Goal: Transaction & Acquisition: Book appointment/travel/reservation

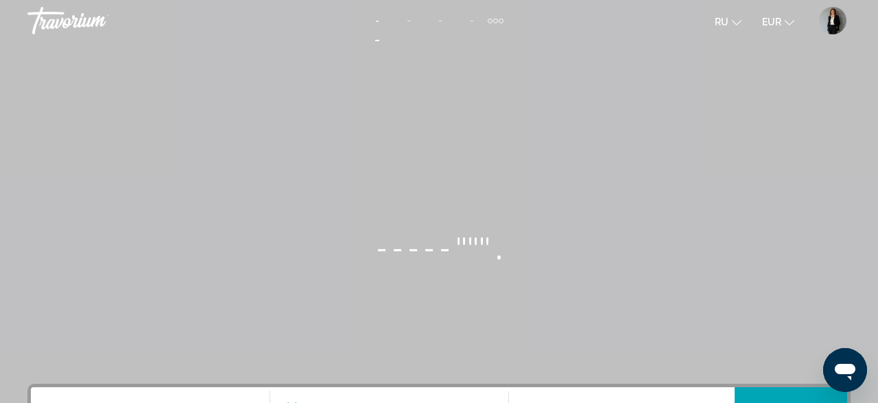
click at [62, 0] on mat-toolbar "- - - - деятельность Отели рейсы автомобилей Круизы деятельность ru English Esp…" at bounding box center [439, 20] width 878 height 41
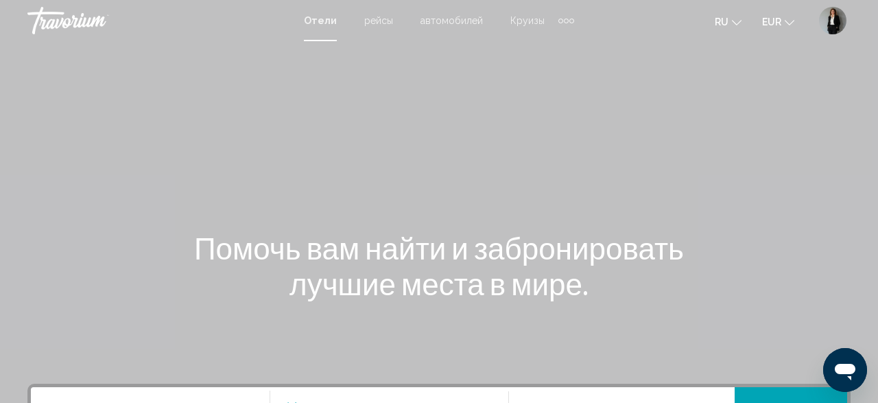
click at [559, 24] on div "Extra navigation items" at bounding box center [566, 20] width 16 height 21
click at [820, 18] on button "User Menu" at bounding box center [833, 20] width 36 height 29
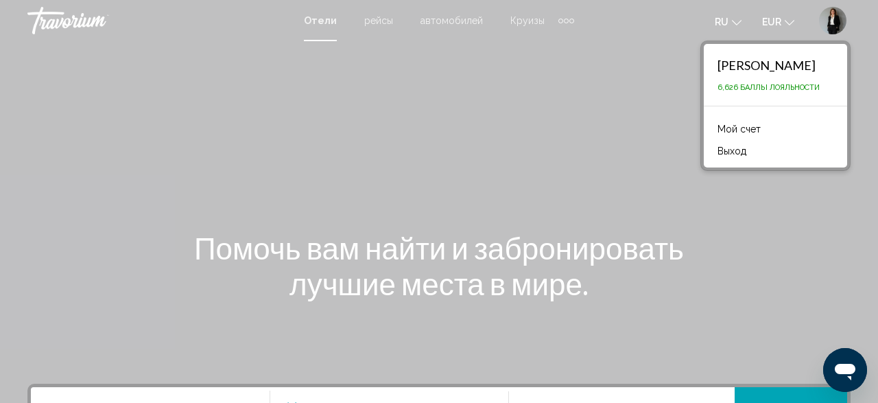
click at [711, 123] on link "Мой счет" at bounding box center [738, 129] width 57 height 18
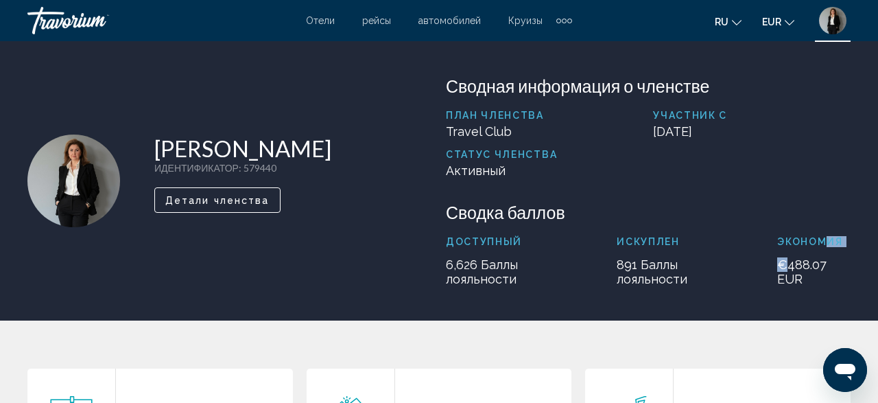
drag, startPoint x: 823, startPoint y: 252, endPoint x: 782, endPoint y: 257, distance: 40.8
click at [782, 257] on div "Экономия €488.07 EUR" at bounding box center [813, 261] width 73 height 50
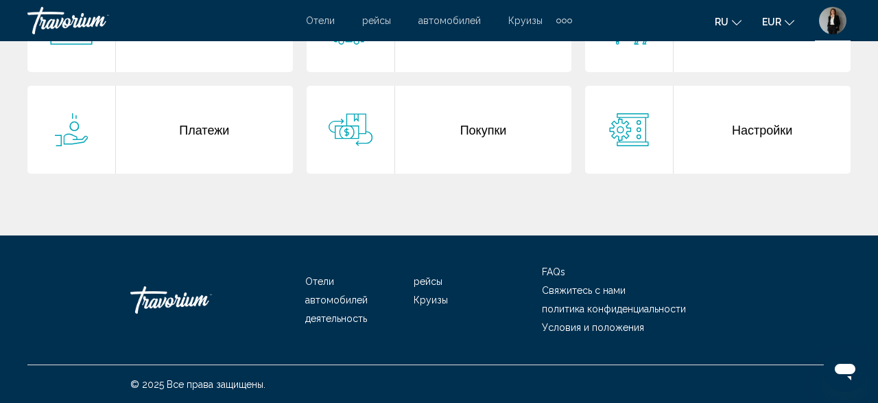
scroll to position [241, 0]
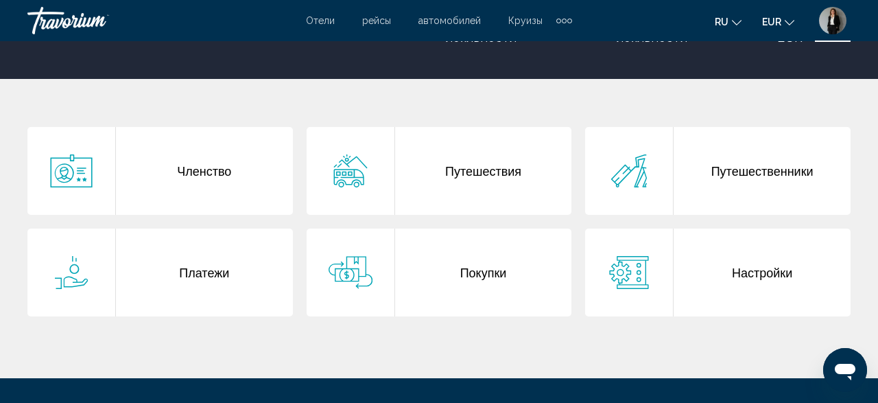
click at [791, 275] on div "Настройки" at bounding box center [761, 272] width 177 height 88
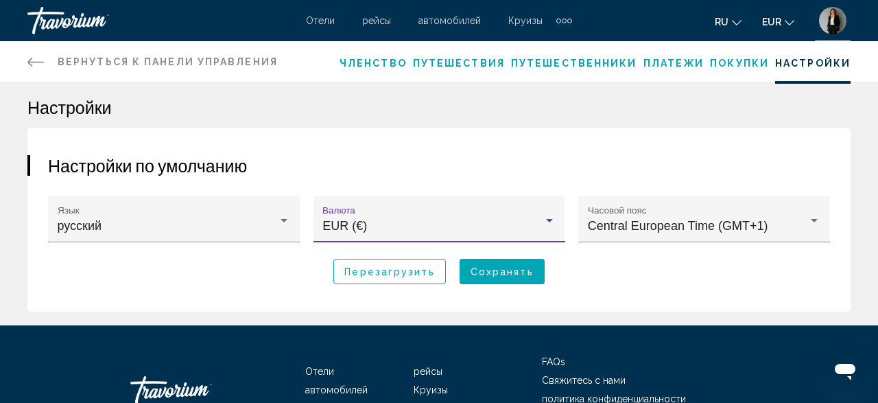
click at [536, 223] on div "EUR (€)" at bounding box center [432, 226] width 221 height 14
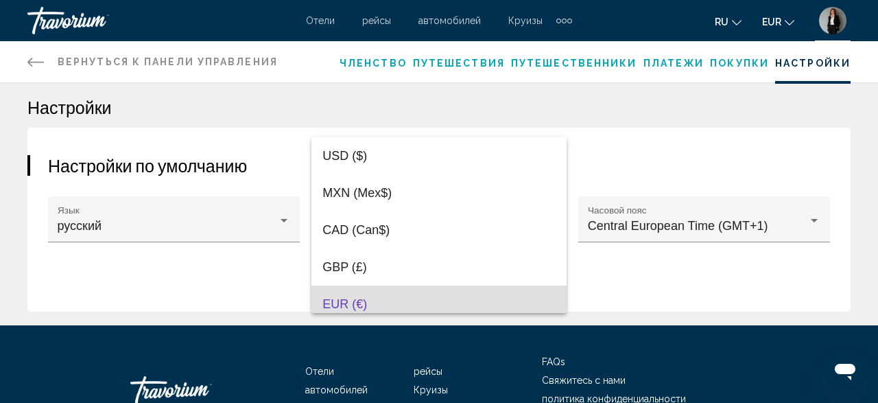
scroll to position [79, 0]
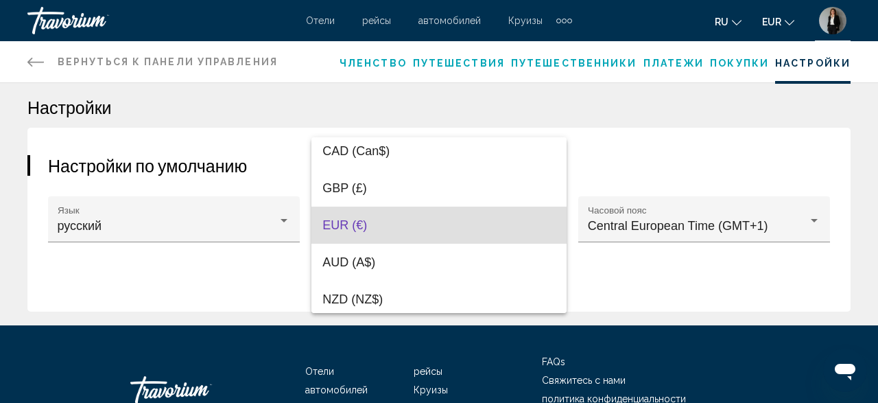
click at [536, 223] on span "EUR (€)" at bounding box center [438, 224] width 233 height 37
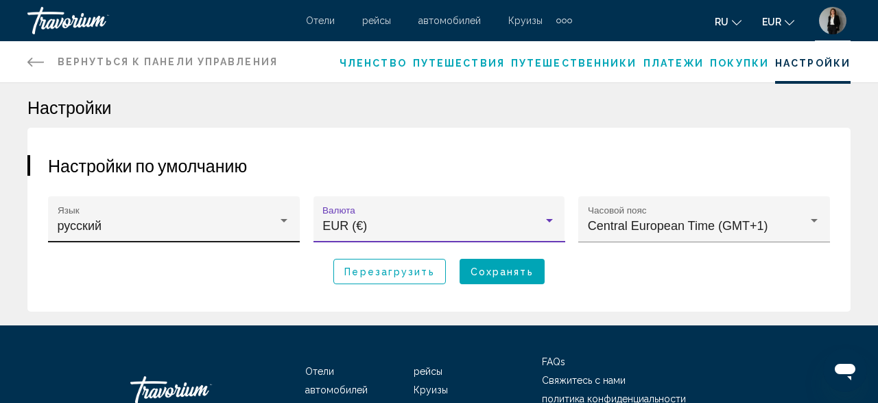
click at [147, 225] on div "русский" at bounding box center [168, 226] width 221 height 14
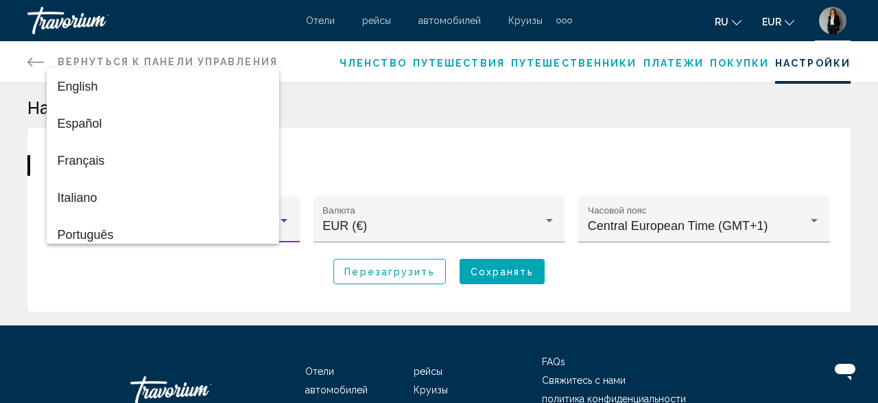
scroll to position [47, 0]
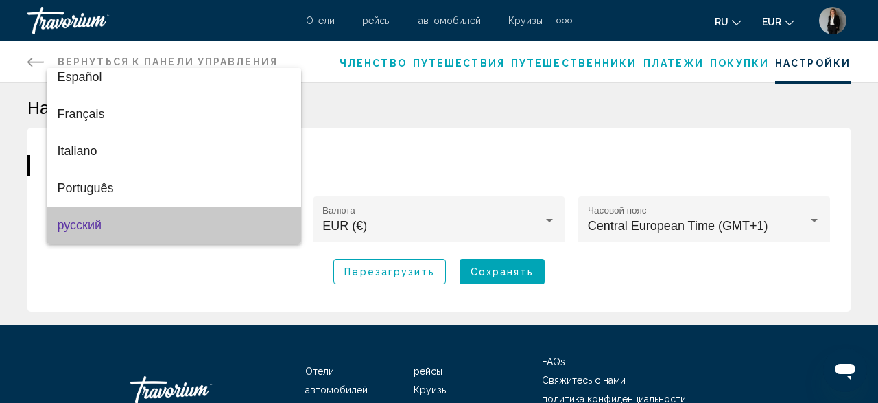
click at [147, 225] on span "русский" at bounding box center [174, 224] width 233 height 37
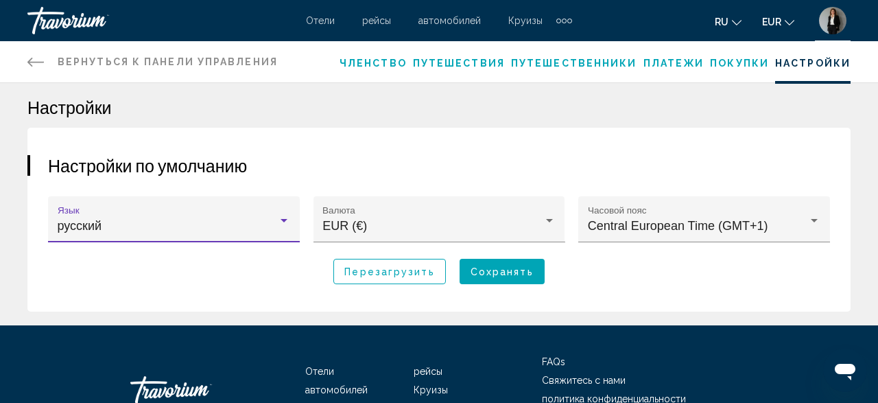
click at [545, 276] on div "Перезагрузить Сохранять" at bounding box center [439, 271] width 782 height 25
click at [31, 61] on icon "Main content" at bounding box center [35, 61] width 16 height 16
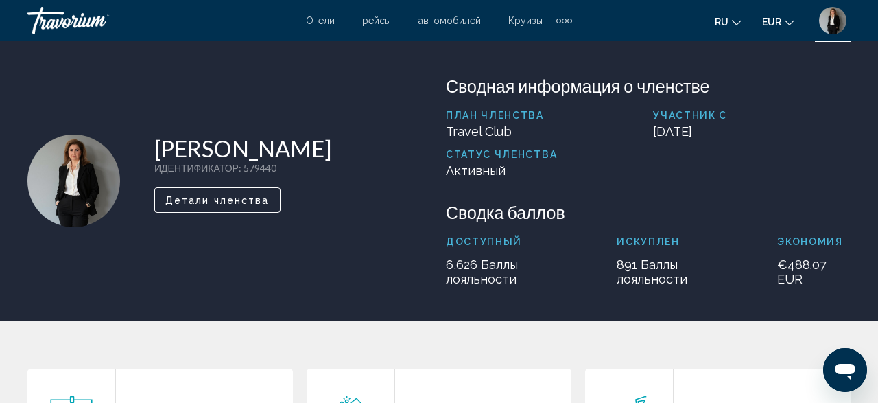
scroll to position [214, 0]
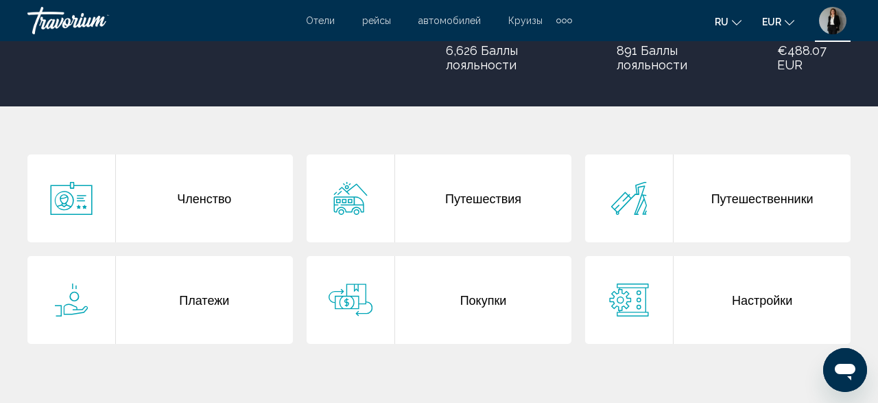
click at [219, 202] on div "Членство" at bounding box center [204, 198] width 177 height 88
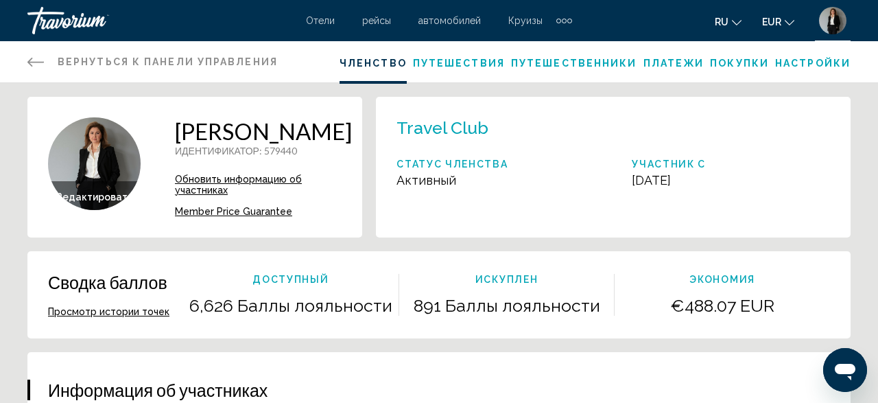
click at [461, 60] on span "Путешествия" at bounding box center [459, 63] width 92 height 11
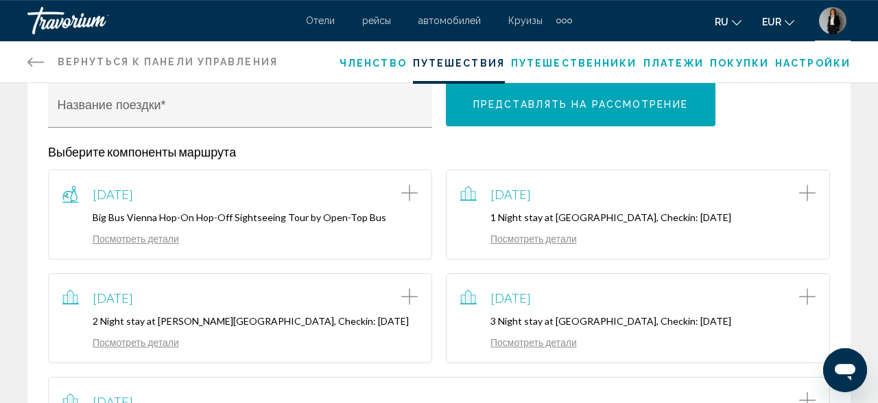
scroll to position [214, 0]
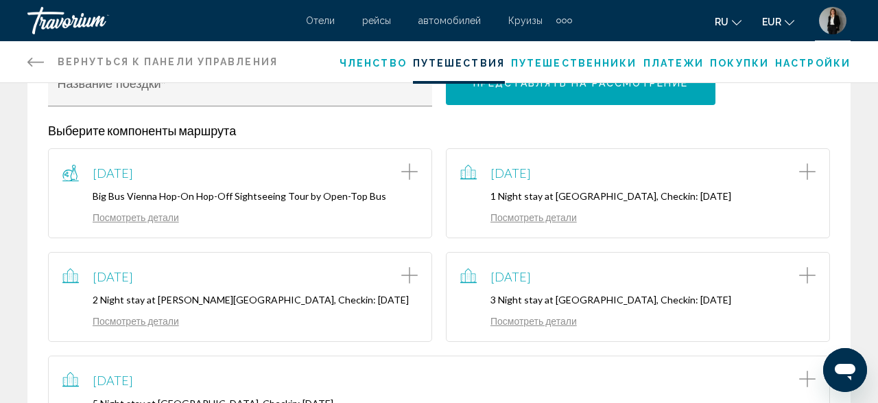
click at [163, 219] on link "Посмотреть детали" at bounding box center [120, 217] width 117 height 12
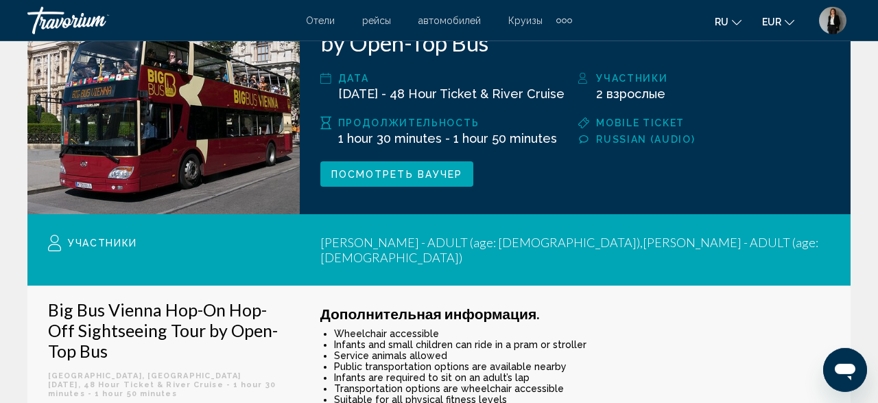
scroll to position [285, 0]
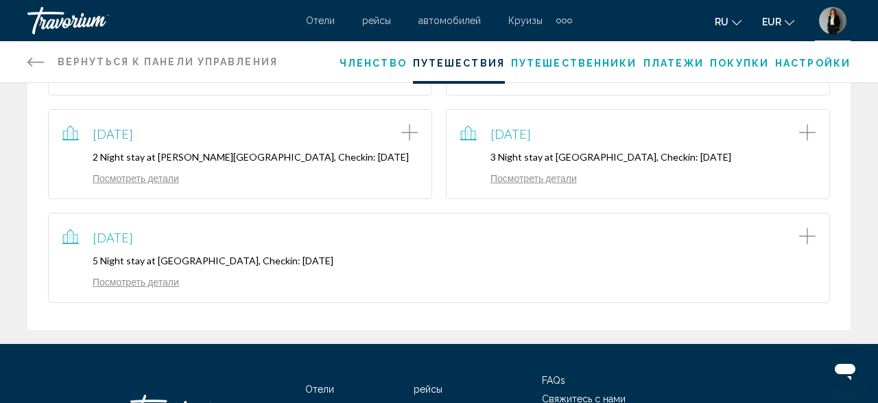
scroll to position [214, 0]
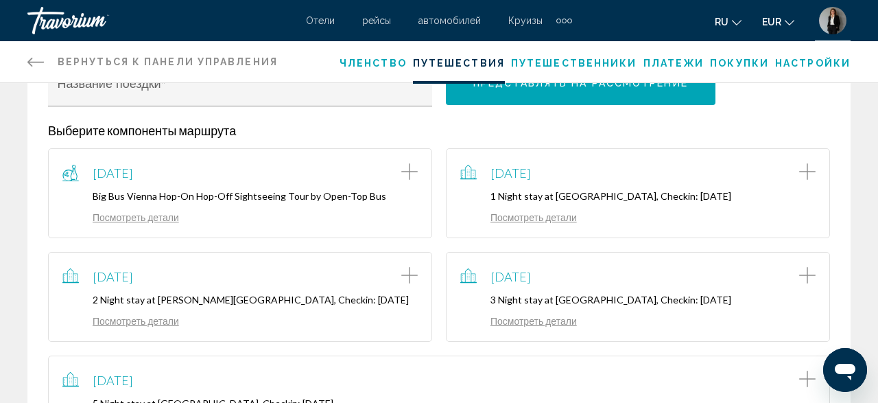
click at [573, 217] on div "January 31, 2025 1 Night stay at Villa Hammerschmiede Hotel & Restaurant, Check…" at bounding box center [637, 193] width 355 height 61
click at [567, 222] on link "Посмотреть детали" at bounding box center [518, 217] width 117 height 12
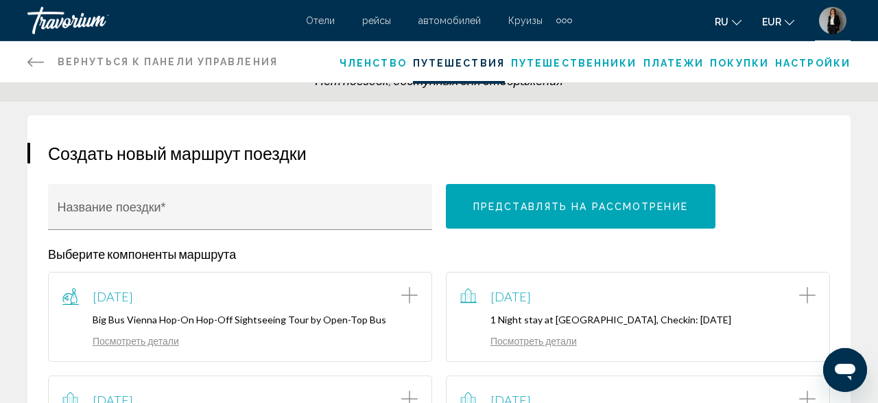
scroll to position [285, 0]
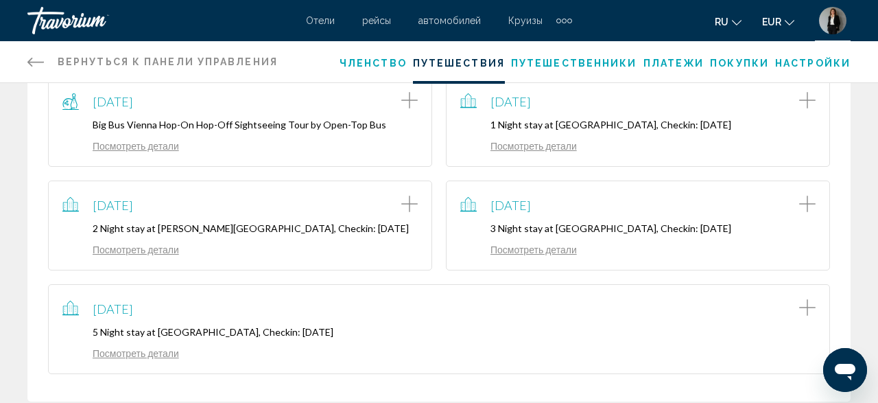
click at [138, 255] on link "Посмотреть детали" at bounding box center [120, 249] width 117 height 12
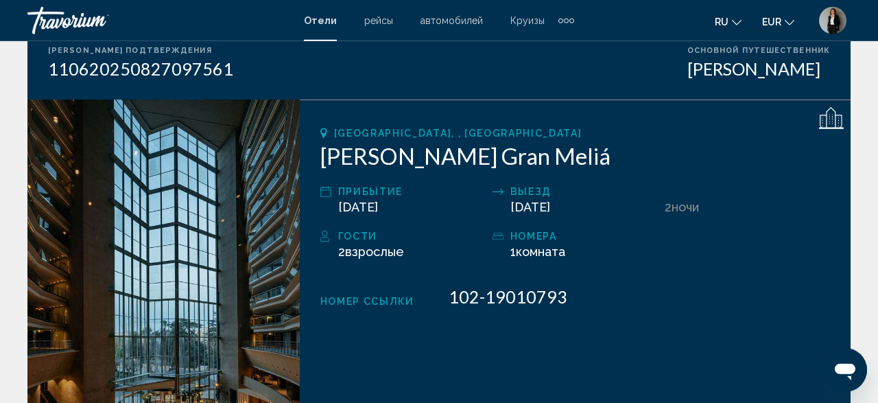
scroll to position [143, 0]
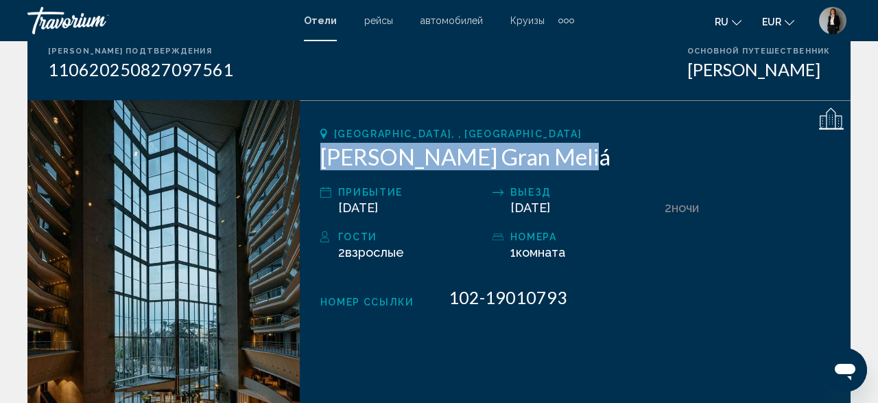
drag, startPoint x: 571, startPoint y: 155, endPoint x: 320, endPoint y: 166, distance: 251.2
click at [320, 166] on h2 "Torre Melina Gran Meliá" at bounding box center [575, 156] width 510 height 27
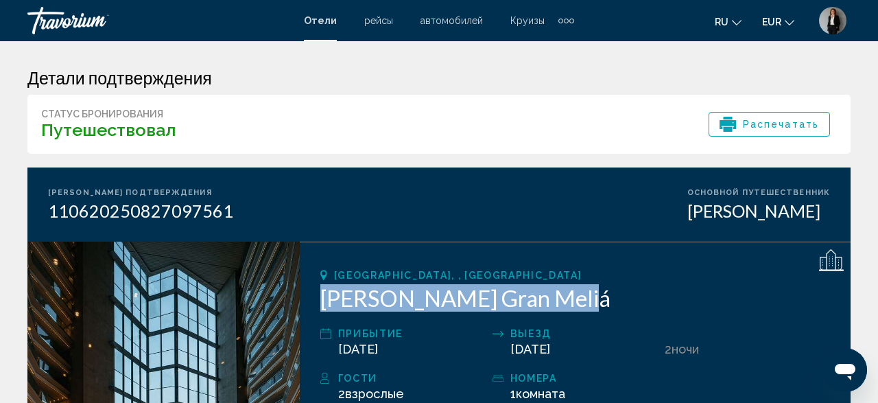
scroll to position [0, 0]
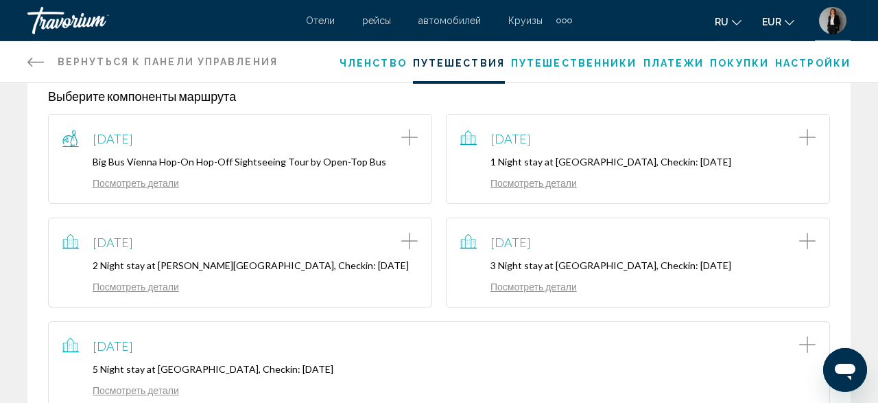
scroll to position [285, 0]
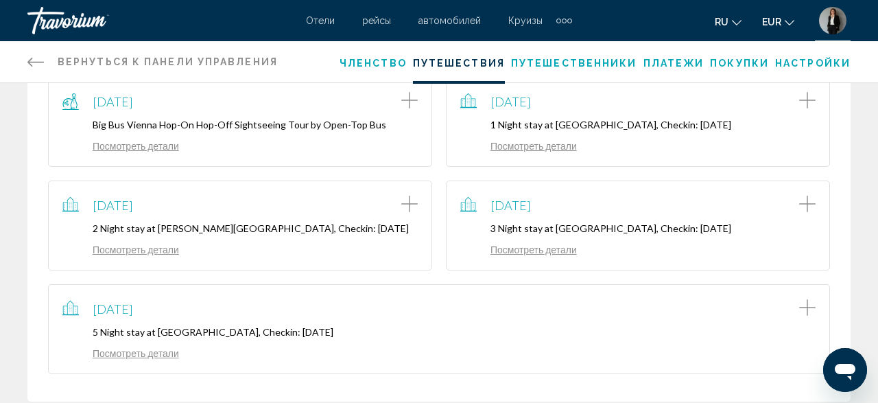
click at [526, 255] on link "Посмотреть детали" at bounding box center [518, 249] width 117 height 12
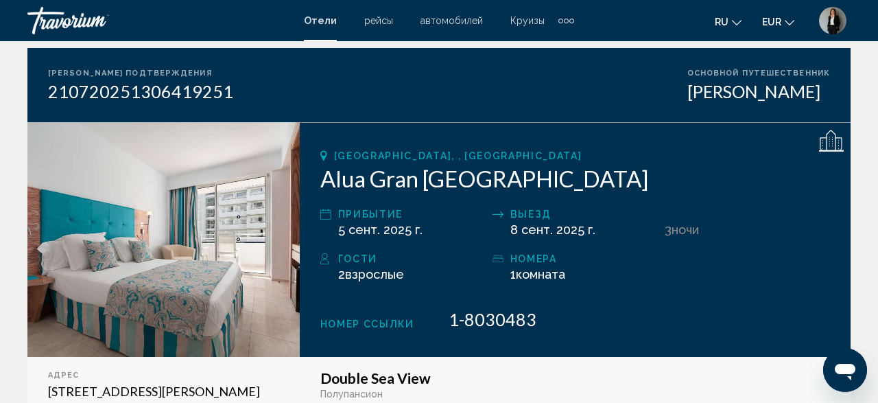
scroll to position [143, 0]
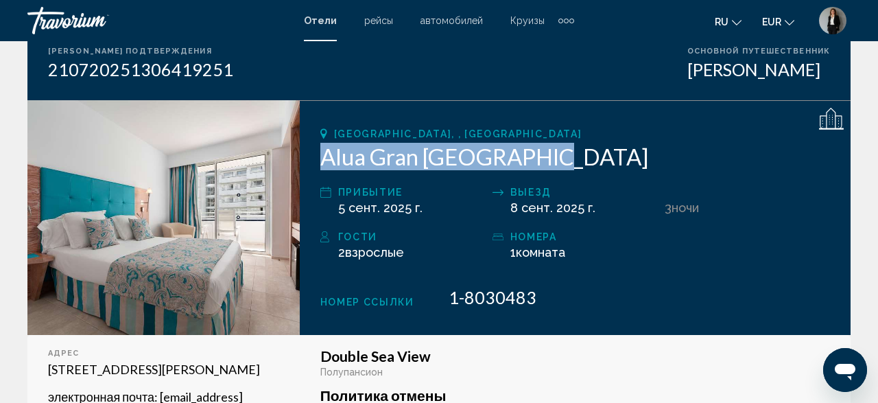
drag, startPoint x: 562, startPoint y: 160, endPoint x: 307, endPoint y: 164, distance: 254.5
click at [307, 164] on div "Camp De Mar, , Spain Alua Gran Camp de Mar прибытие 5 сент. 2025 г. Выезд 8 сен…" at bounding box center [575, 217] width 551 height 235
copy h2 "Alua Gran Camp de Mar"
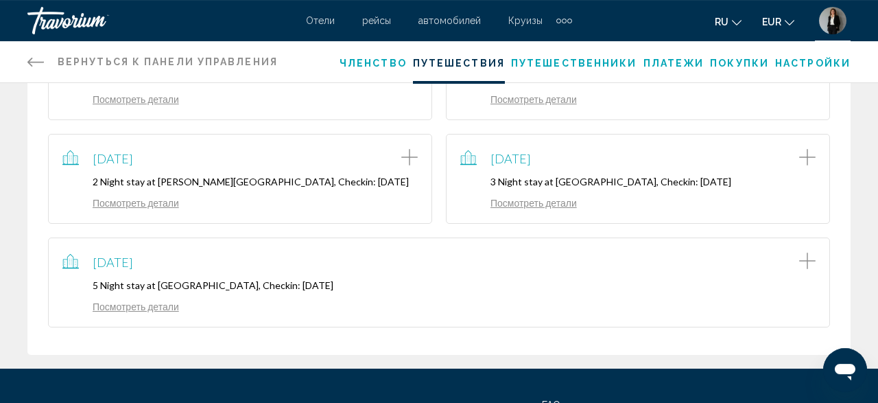
scroll to position [357, 0]
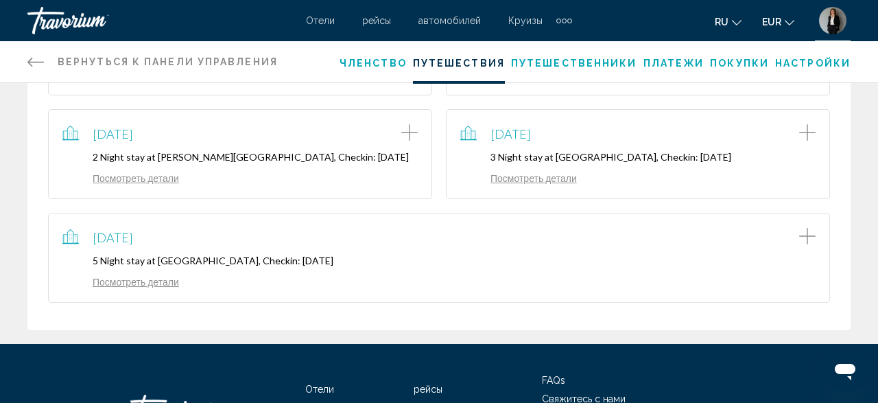
click at [158, 287] on link "Посмотреть детали" at bounding box center [120, 282] width 117 height 12
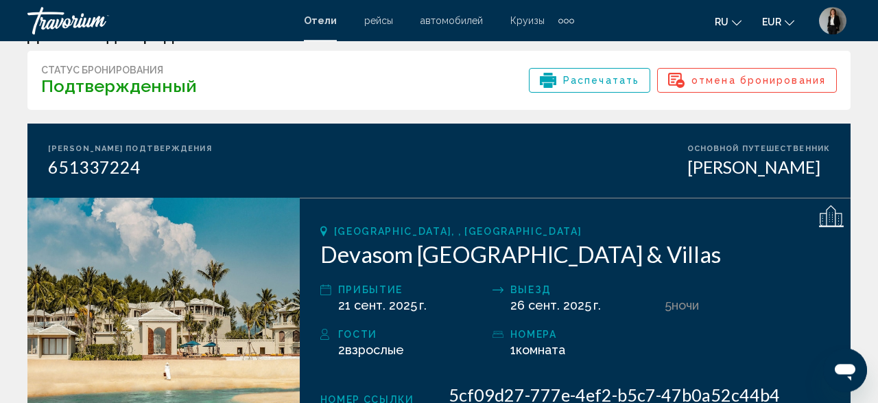
scroll to position [71, 0]
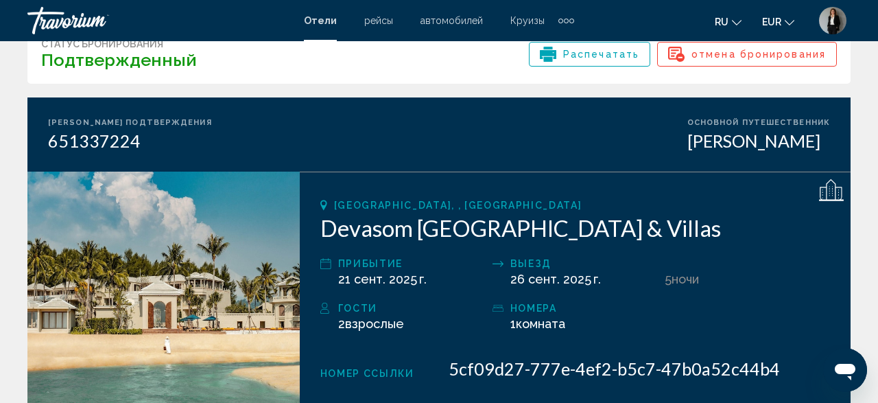
drag, startPoint x: 747, startPoint y: 230, endPoint x: 316, endPoint y: 237, distance: 430.7
click at [316, 237] on div "Takua Pa, , Thailand Devasom Khao Lak Beach Resort & Villas прибытие 21 сент. 2…" at bounding box center [575, 288] width 551 height 235
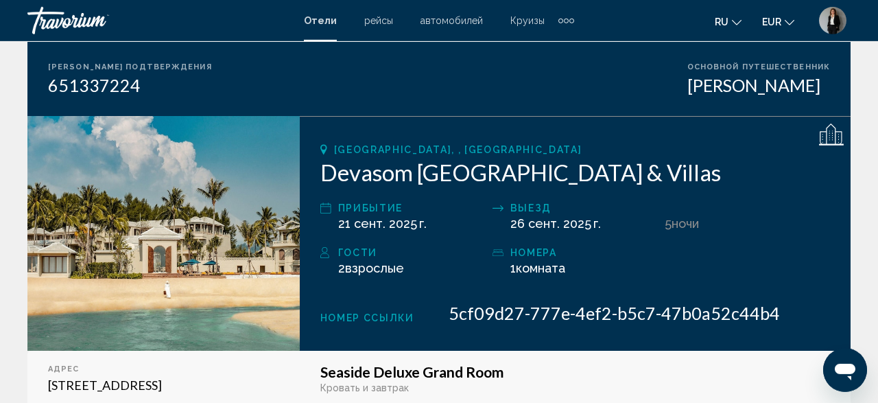
scroll to position [143, 0]
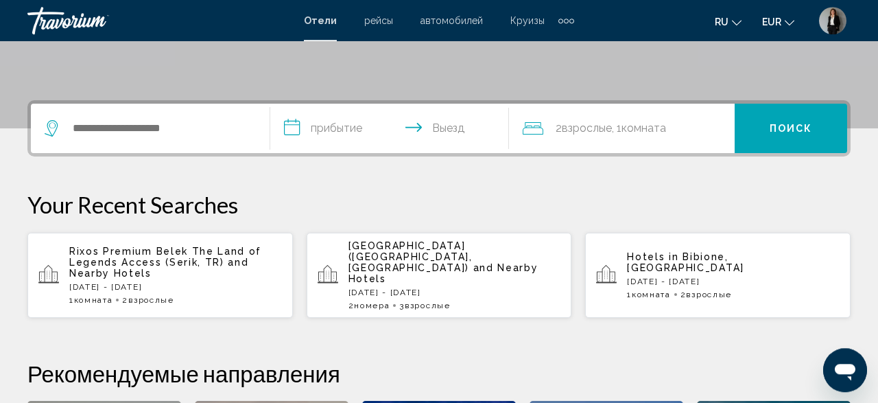
scroll to position [285, 0]
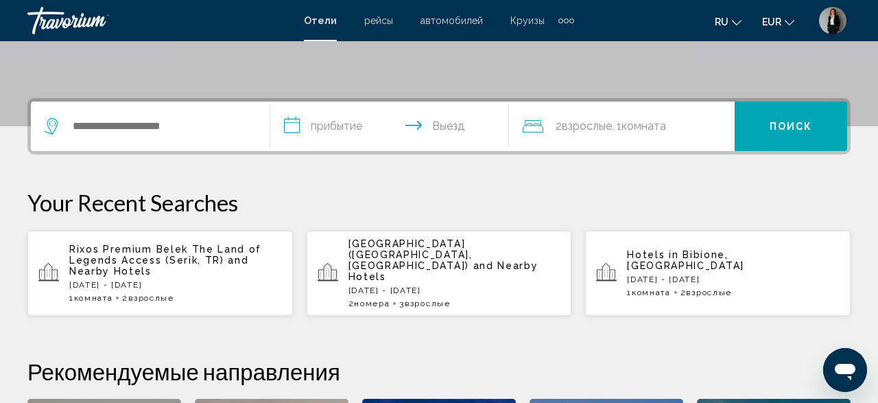
click at [215, 115] on div "Search widget" at bounding box center [150, 125] width 211 height 49
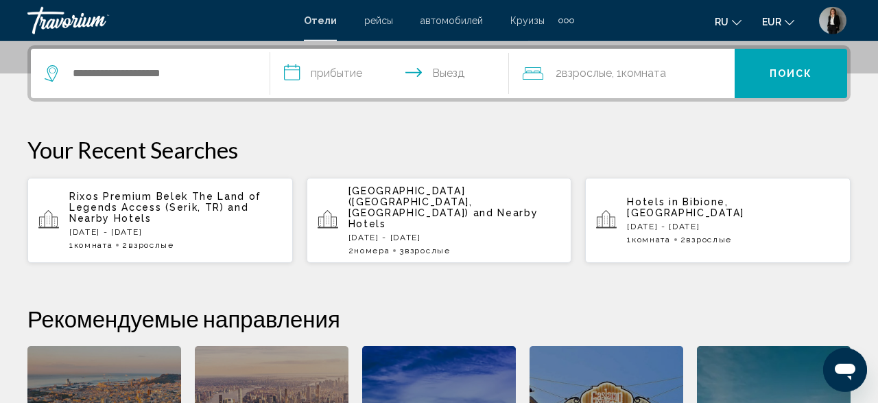
scroll to position [339, 0]
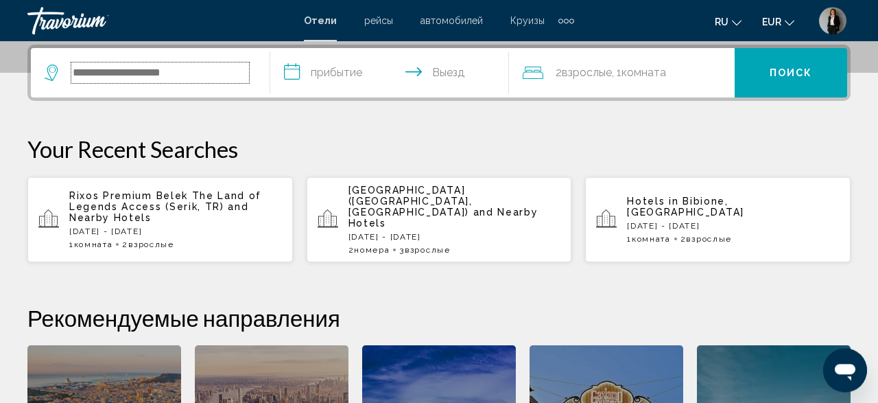
click at [208, 78] on input "Search widget" at bounding box center [160, 72] width 178 height 21
click at [94, 81] on input "Search widget" at bounding box center [160, 72] width 178 height 21
type input "*"
click at [174, 72] on input "Search widget" at bounding box center [160, 72] width 178 height 21
click at [152, 77] on input "Search widget" at bounding box center [160, 72] width 178 height 21
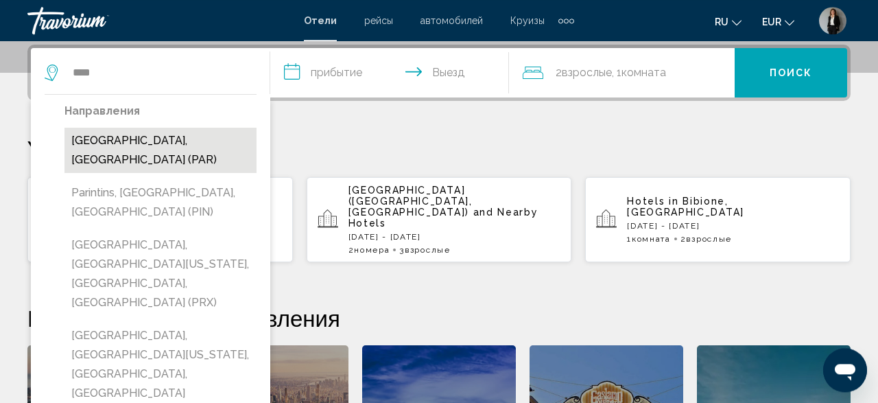
click at [119, 139] on button "Paris, France (PAR)" at bounding box center [160, 150] width 192 height 45
type input "**********"
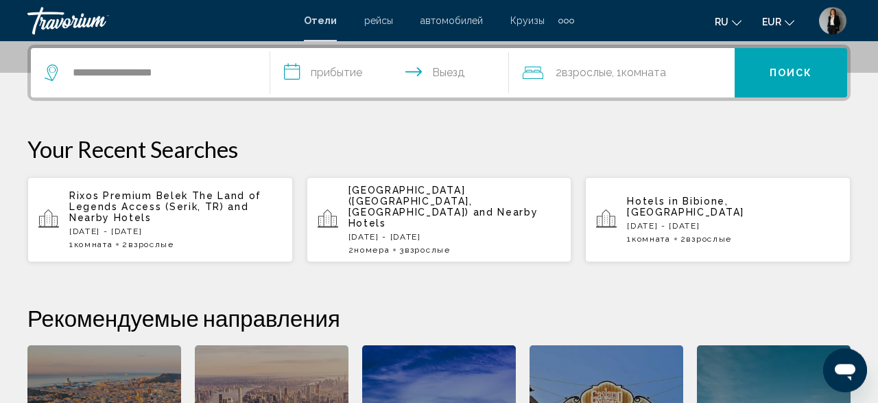
click at [348, 72] on input "**********" at bounding box center [392, 74] width 245 height 53
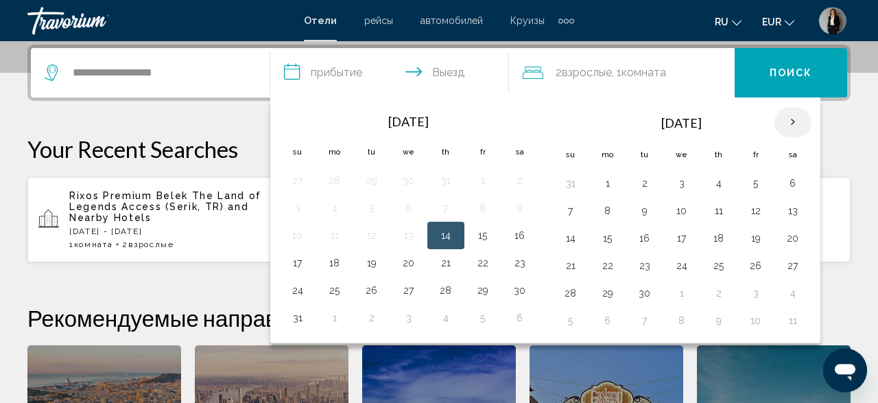
click at [777, 126] on th "Next month" at bounding box center [792, 122] width 37 height 30
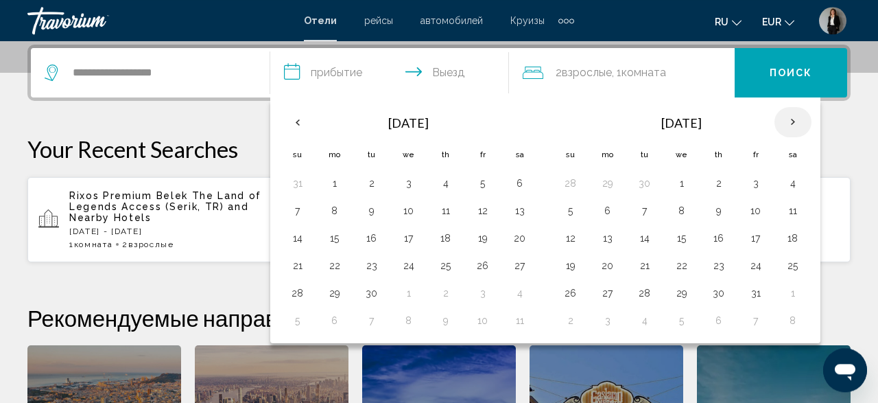
click at [777, 126] on th "Next month" at bounding box center [792, 122] width 37 height 30
click at [748, 300] on td "28" at bounding box center [755, 292] width 37 height 27
click at [745, 288] on button "28" at bounding box center [756, 292] width 22 height 19
click at [567, 313] on button "30" at bounding box center [571, 320] width 22 height 19
type input "**********"
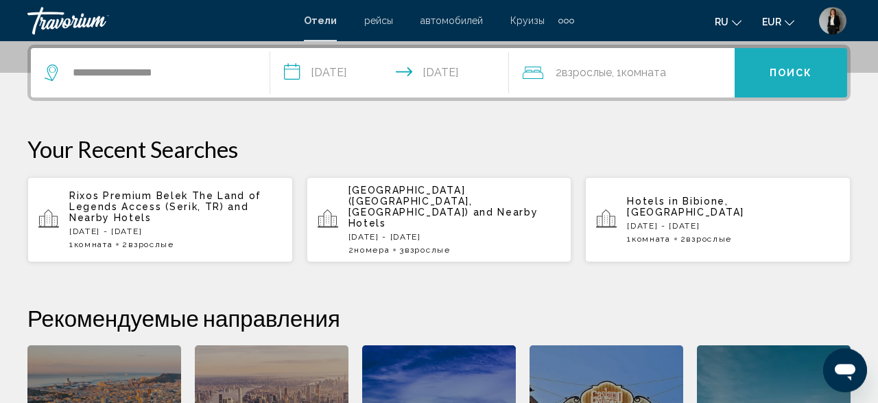
click at [769, 79] on button "Поиск" at bounding box center [790, 72] width 112 height 49
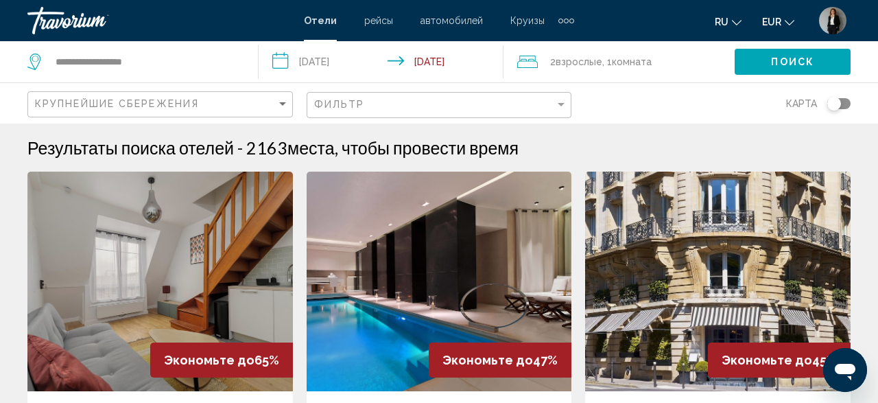
click at [847, 363] on icon "Messaging-Fenster öffnen" at bounding box center [845, 371] width 21 height 16
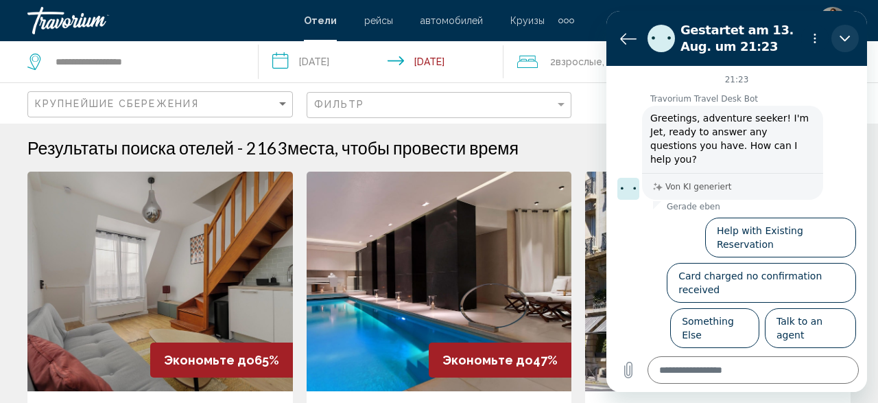
click at [851, 48] on button "Schließen" at bounding box center [844, 38] width 27 height 27
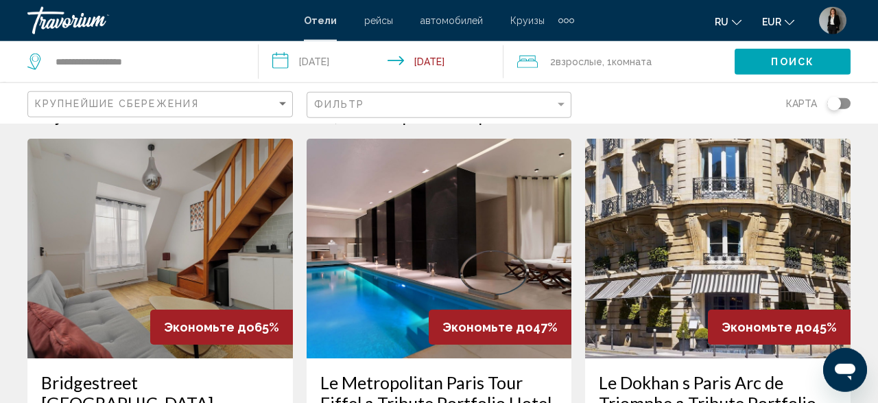
scroll to position [71, 0]
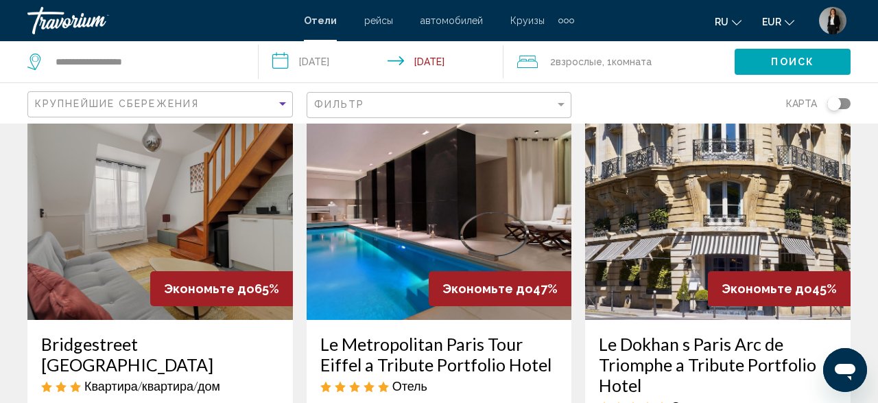
click at [274, 103] on div "Крупнейшие сбережения" at bounding box center [155, 103] width 241 height 11
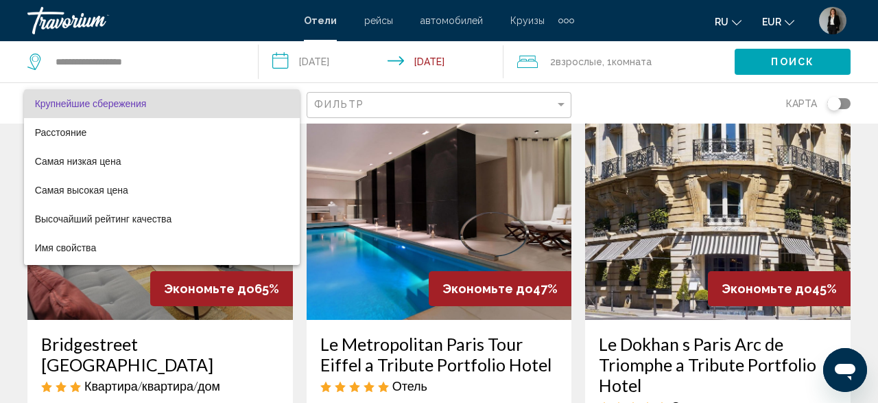
click at [217, 107] on span "Крупнейшие сбережения" at bounding box center [162, 103] width 254 height 29
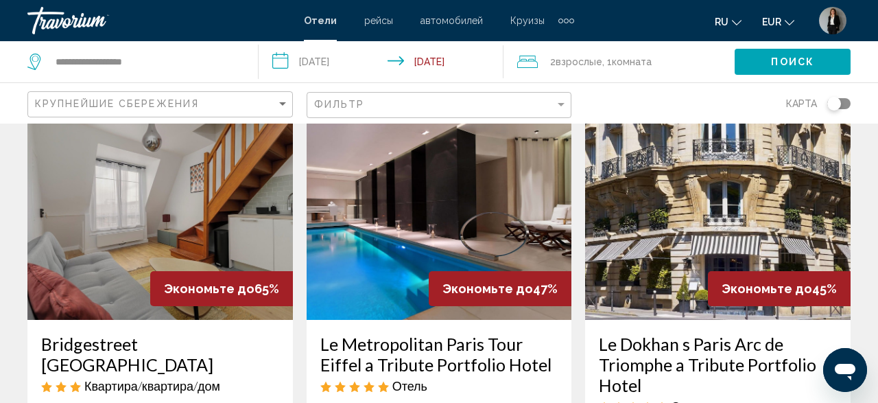
click at [628, 105] on div "карта" at bounding box center [717, 103] width 265 height 40
click at [539, 110] on div "Фильтр" at bounding box center [441, 105] width 254 height 25
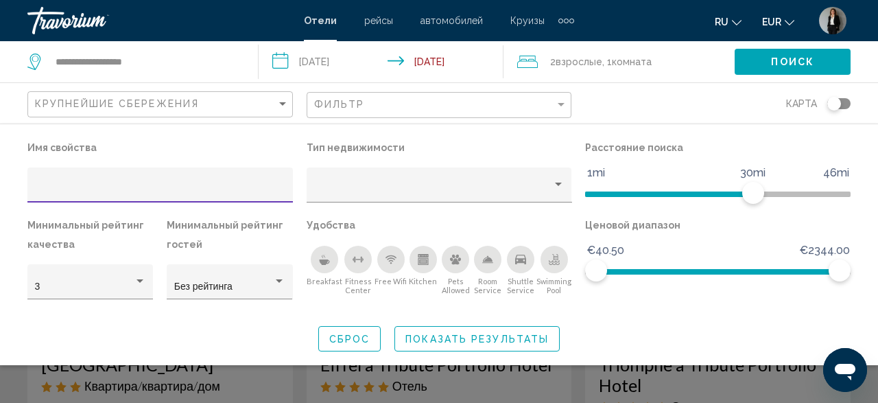
click at [652, 105] on div "карта" at bounding box center [717, 103] width 265 height 40
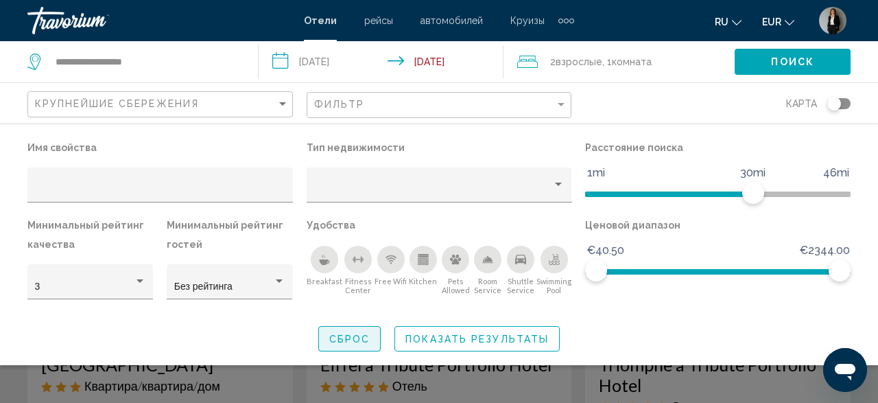
click at [371, 331] on button "Сброс" at bounding box center [349, 338] width 63 height 25
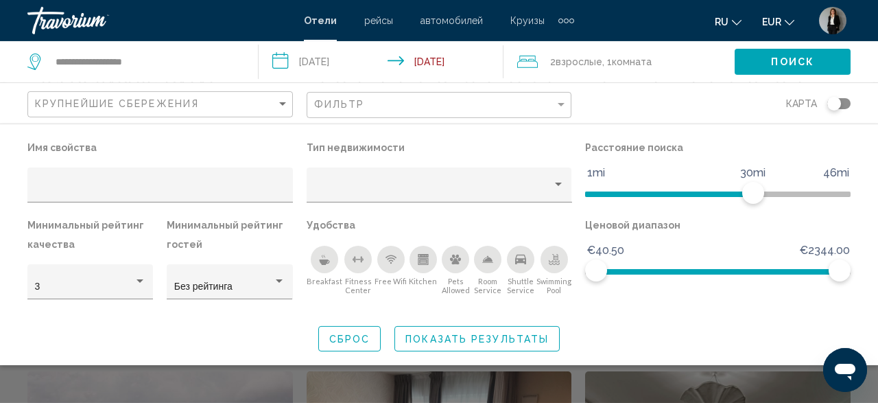
scroll to position [357, 0]
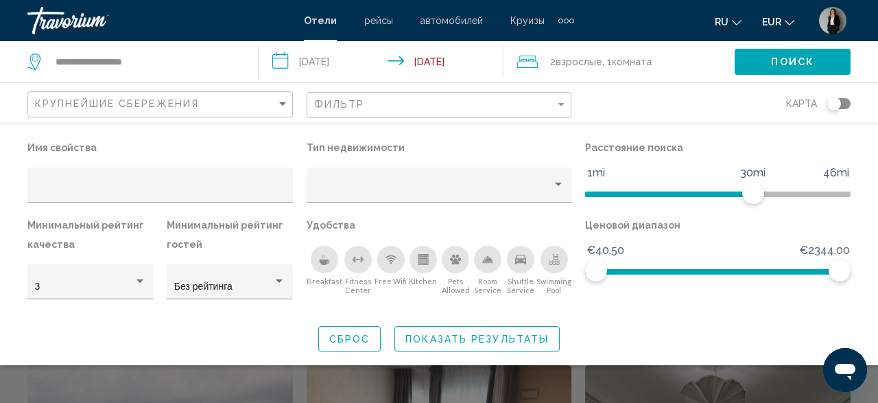
click at [466, 331] on button "Показать результаты" at bounding box center [476, 338] width 165 height 25
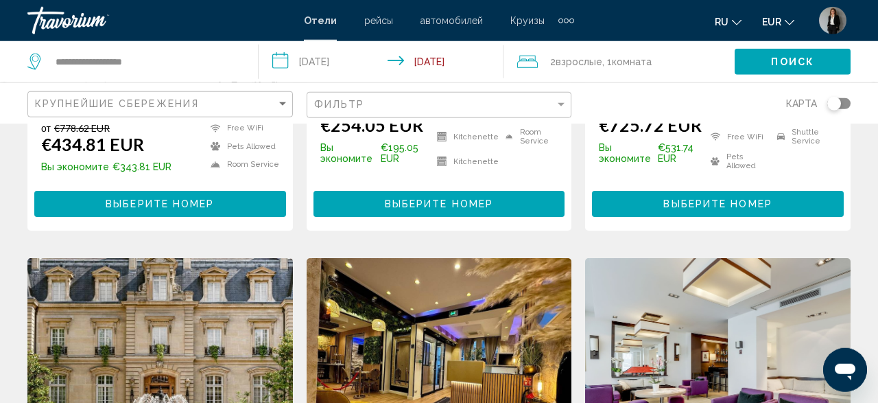
scroll to position [999, 0]
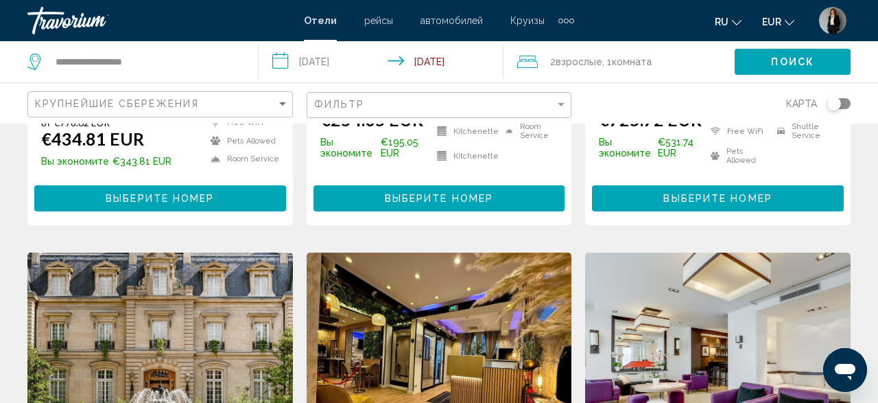
click at [206, 204] on span "Выберите номер" at bounding box center [160, 198] width 108 height 11
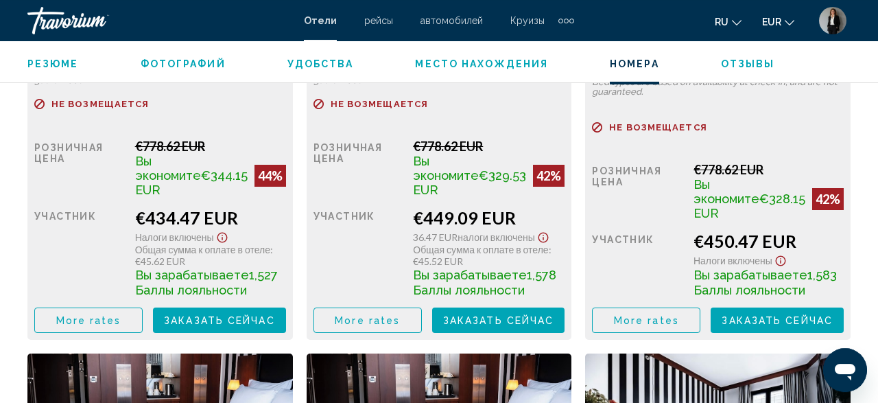
scroll to position [2358, 0]
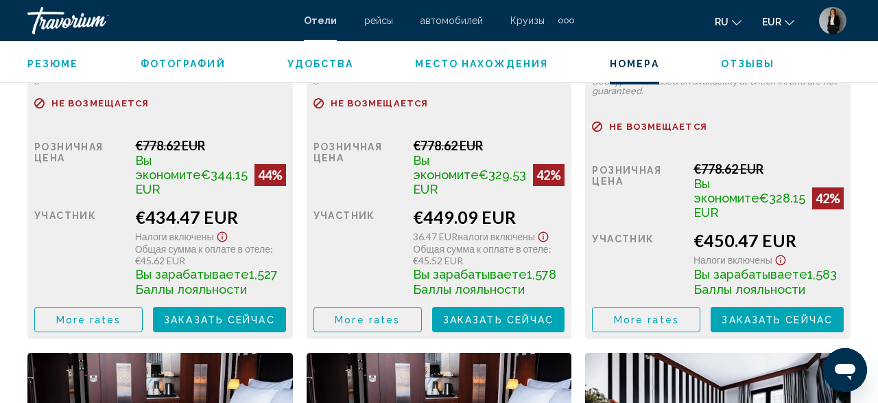
drag, startPoint x: 268, startPoint y: 223, endPoint x: 144, endPoint y: 220, distance: 124.2
click at [144, 220] on div "Розничная цена €778.62 EUR Вы экономите €344.15 EUR 44% когда вы выкупаете учас…" at bounding box center [160, 235] width 252 height 194
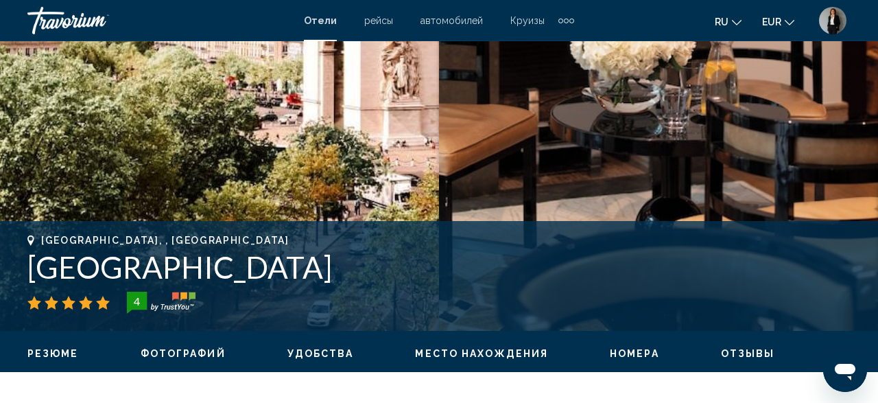
scroll to position [361, 0]
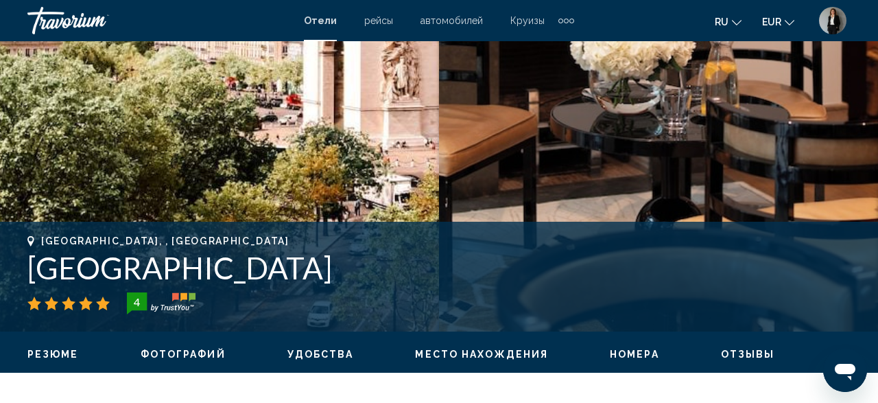
drag, startPoint x: 423, startPoint y: 274, endPoint x: 25, endPoint y: 257, distance: 398.1
click at [25, 257] on div "Paris, , France Grand Hôtel Champs Elysées 4 адрес 78 Bis Avenue Marceau, Paris…" at bounding box center [439, 276] width 878 height 82
copy h1 "Grand Hôtel Champs Elysées"
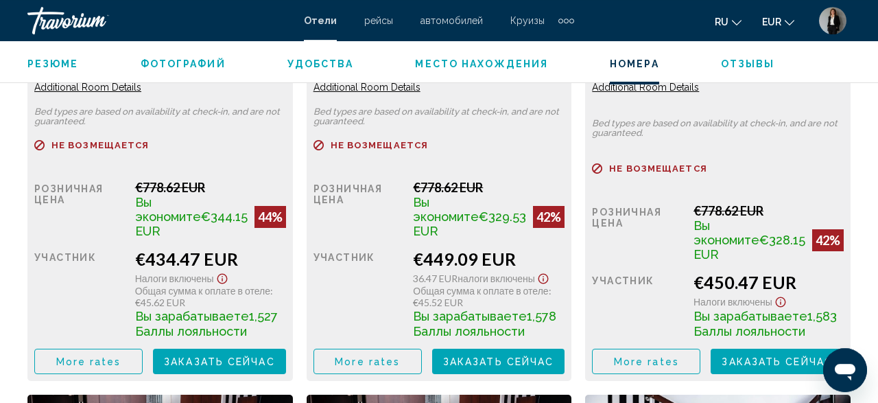
scroll to position [2358, 0]
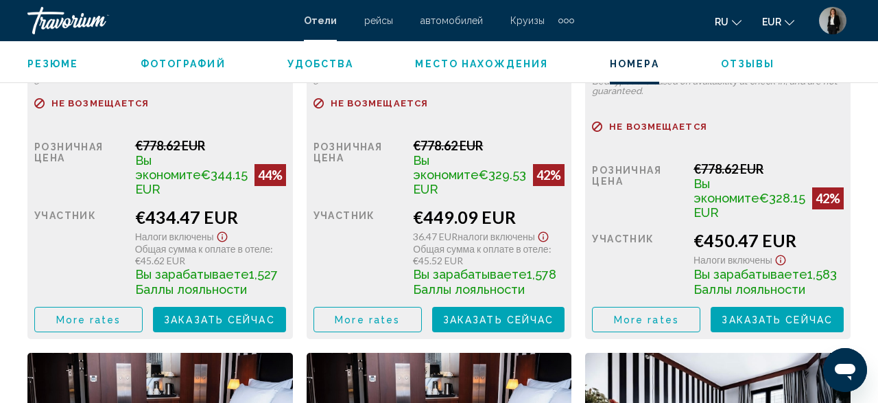
click at [206, 332] on button "Заказать сейчас Больше недоступно" at bounding box center [219, 319] width 133 height 25
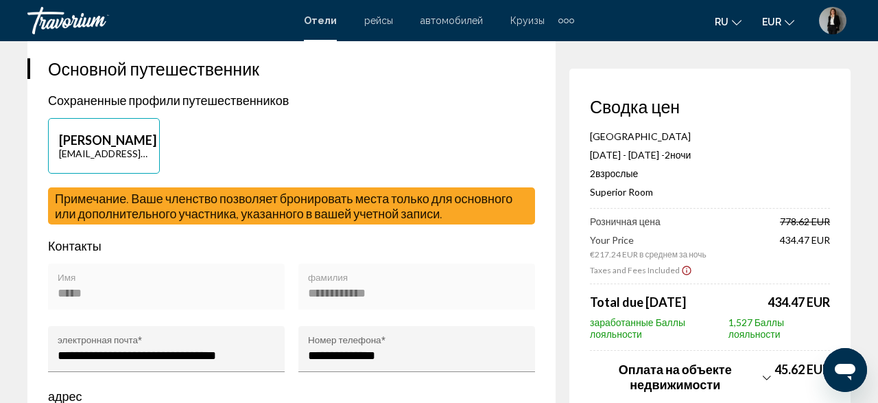
scroll to position [499, 0]
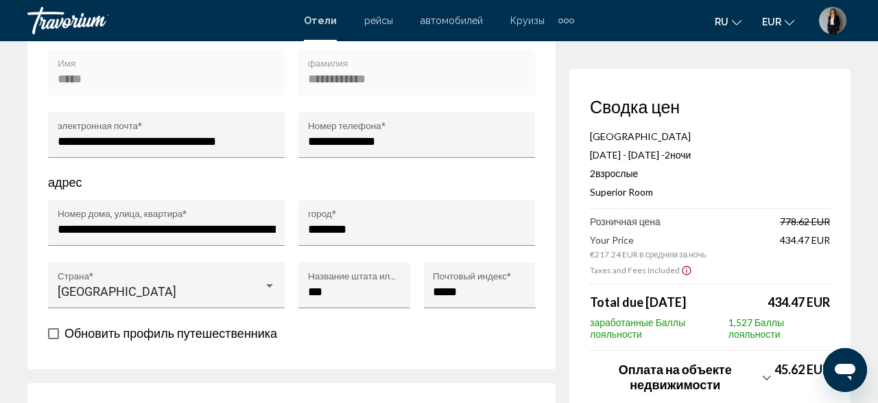
click at [817, 131] on p "Grand Hôtel Champs Elysées" at bounding box center [710, 136] width 240 height 12
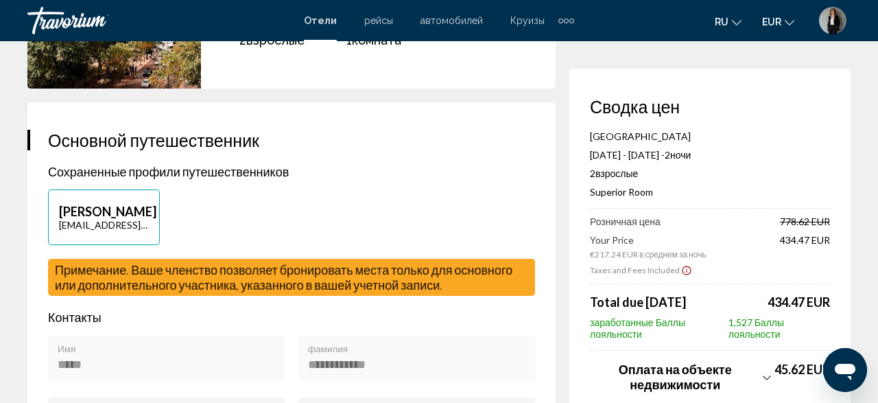
scroll to position [0, 0]
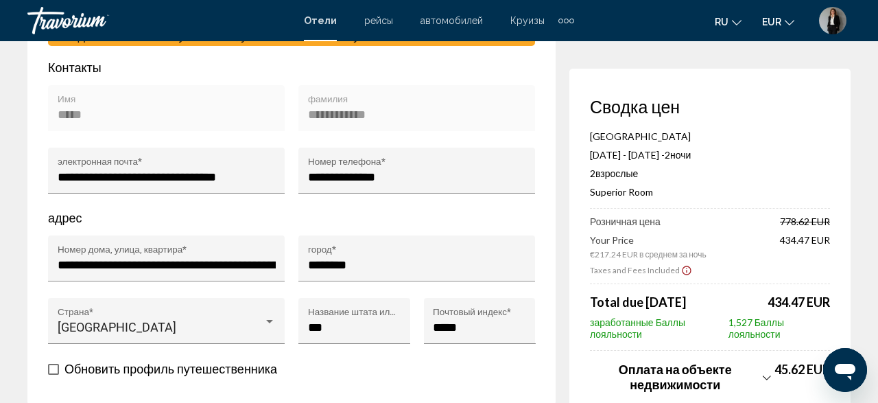
click at [751, 159] on p "Nov 28, 2025 - Nov 30, 2025 - 2 ночь ночи" at bounding box center [710, 155] width 240 height 12
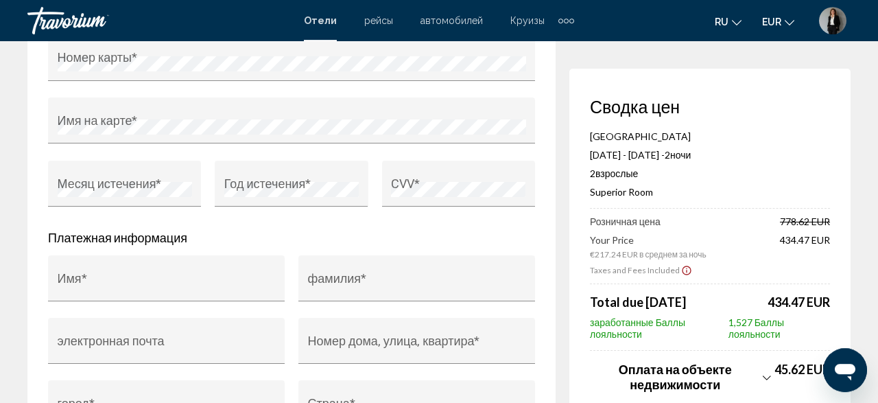
scroll to position [1426, 0]
click at [763, 374] on icon "Show Taxes and Fees breakdown" at bounding box center [767, 378] width 8 height 12
click at [763, 374] on icon "Show Taxes and Fees breakdown" at bounding box center [767, 376] width 8 height 4
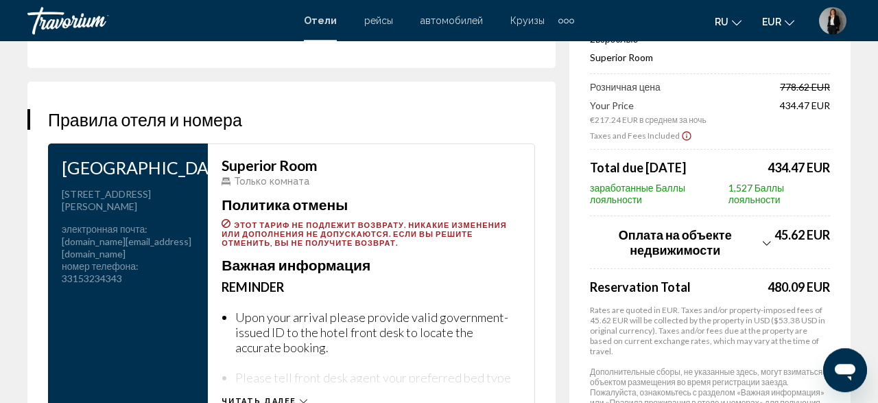
scroll to position [1763, 0]
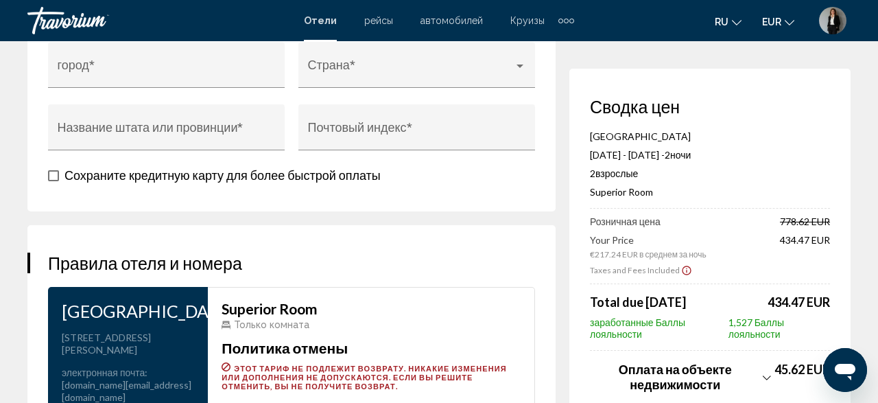
click at [682, 270] on icon "Show Taxes and Fees disclaimer" at bounding box center [686, 269] width 9 height 9
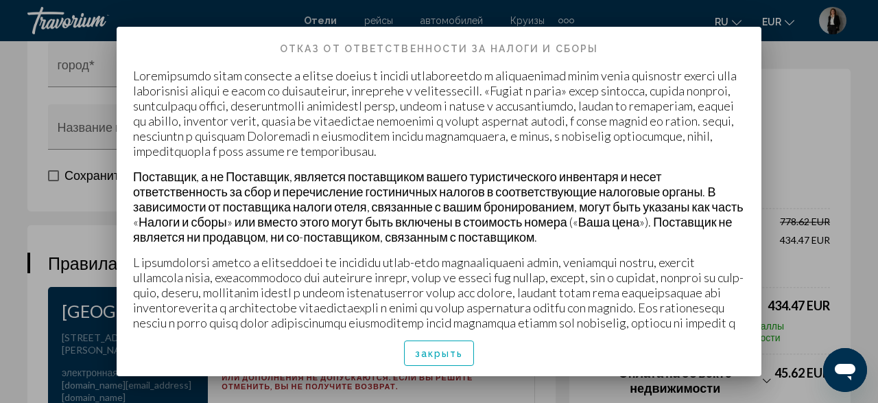
scroll to position [0, 0]
drag, startPoint x: 460, startPoint y: 336, endPoint x: 455, endPoint y: 364, distance: 28.6
click at [459, 353] on div "закрыть" at bounding box center [439, 352] width 612 height 47
click at [454, 361] on button "закрыть" at bounding box center [439, 352] width 71 height 25
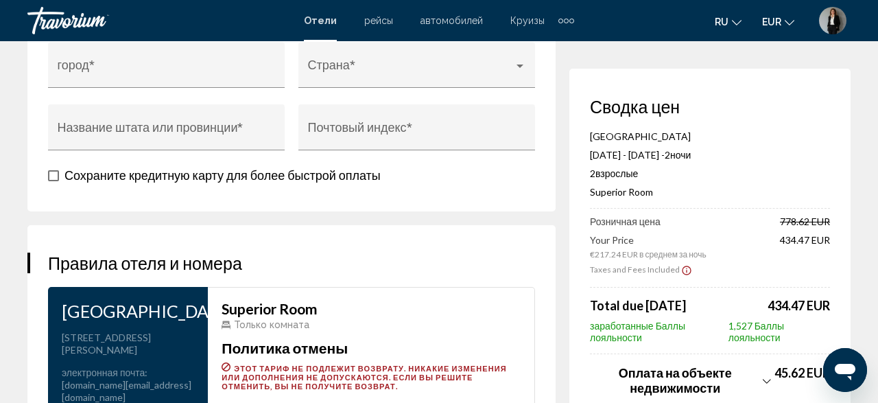
scroll to position [1906, 0]
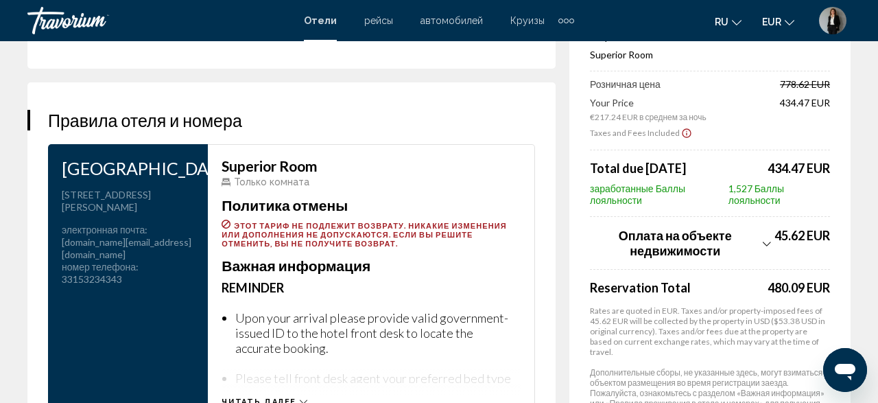
click at [762, 258] on div "Оплата на объекте недвижимости" at bounding box center [680, 243] width 181 height 30
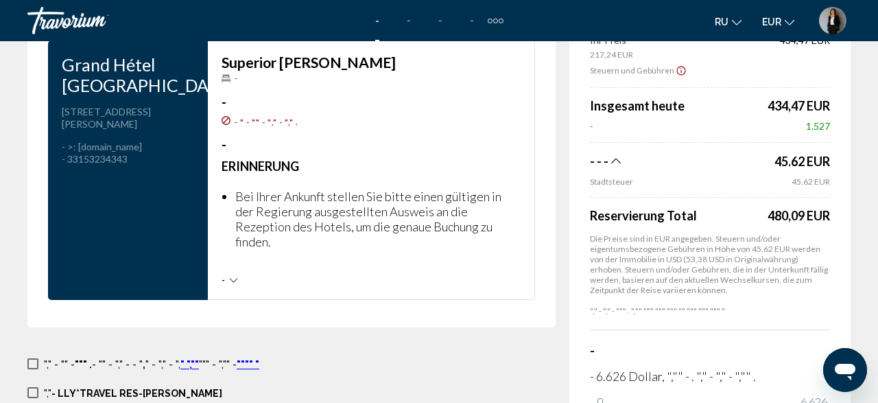
scroll to position [1977, 0]
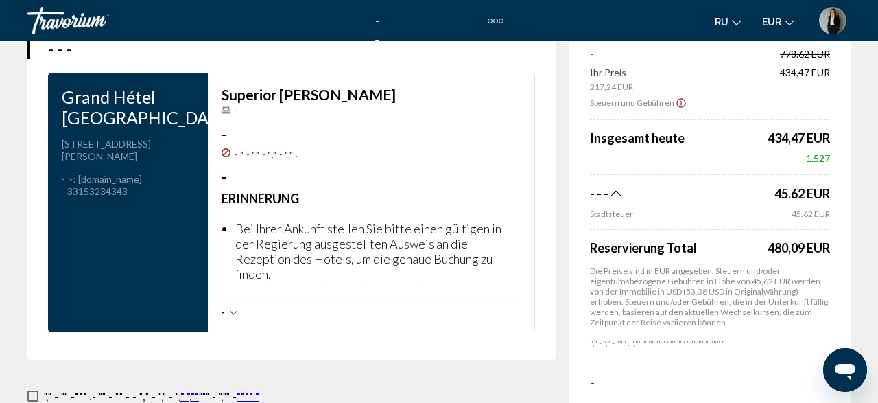
click at [676, 109] on icon "Zeig Steuern und Gebühren Haftung" at bounding box center [681, 103] width 11 height 12
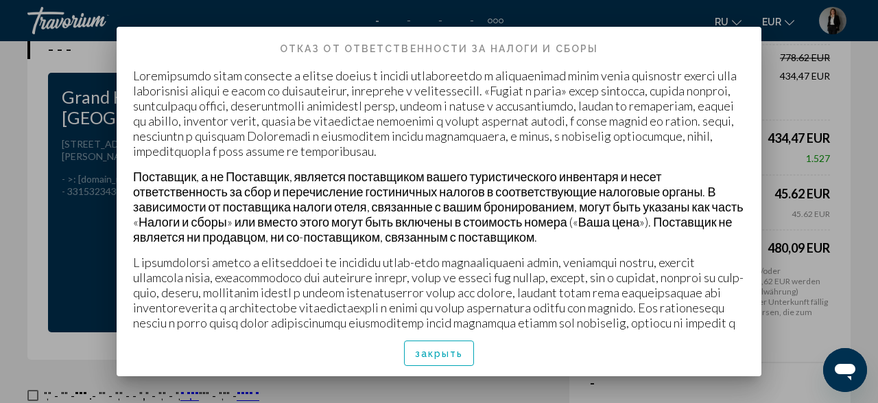
scroll to position [0, 0]
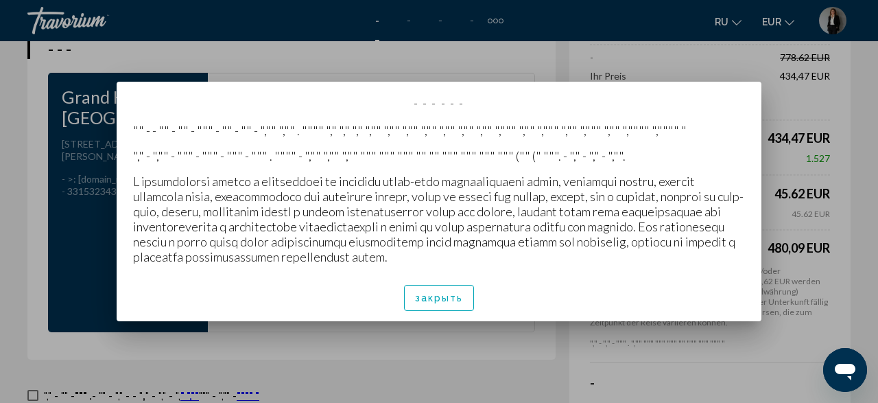
click at [795, 132] on div at bounding box center [439, 201] width 878 height 403
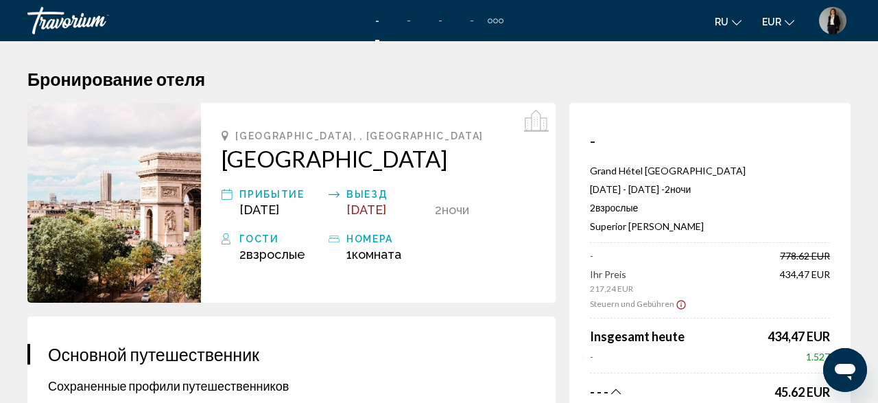
scroll to position [1977, 0]
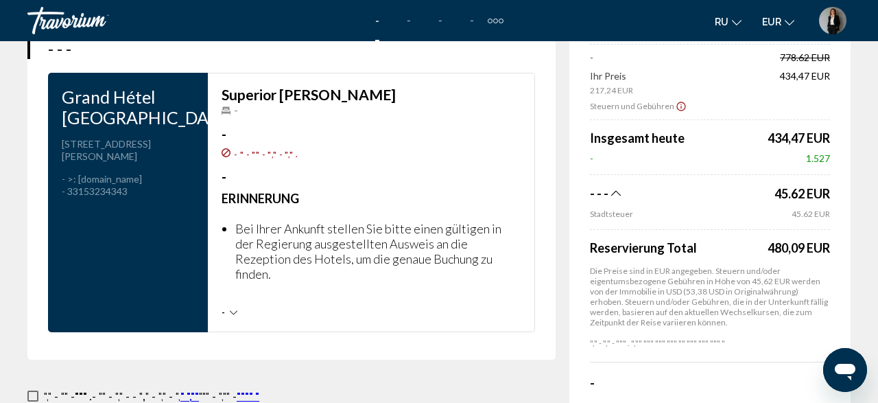
type textarea "*"
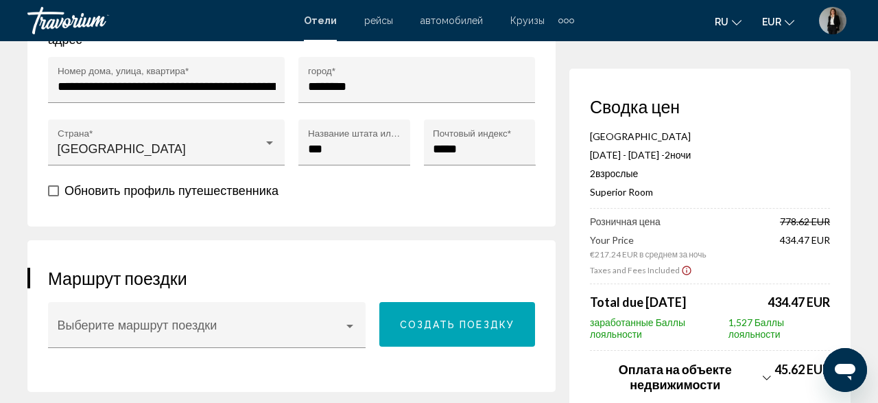
click at [750, 261] on app-taxes-new "Taxes and Fees Included" at bounding box center [710, 267] width 240 height 17
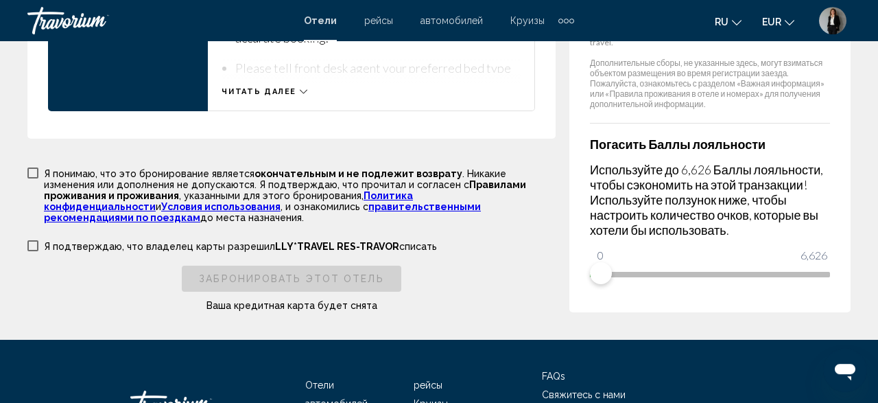
scroll to position [2329, 0]
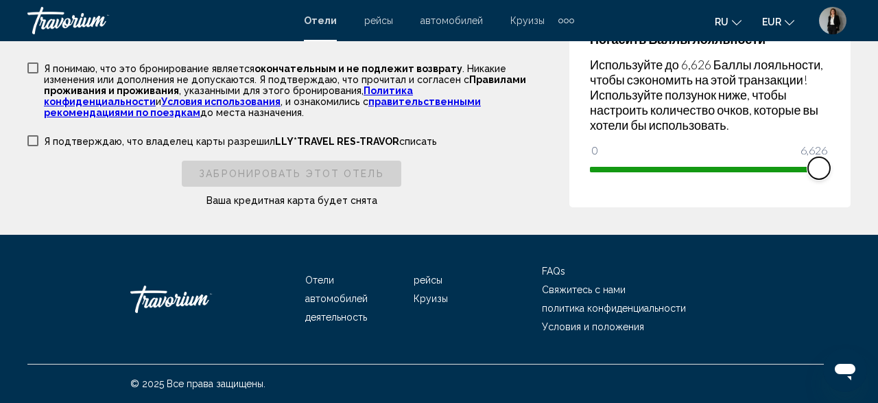
drag, startPoint x: 604, startPoint y: 171, endPoint x: 866, endPoint y: 182, distance: 262.2
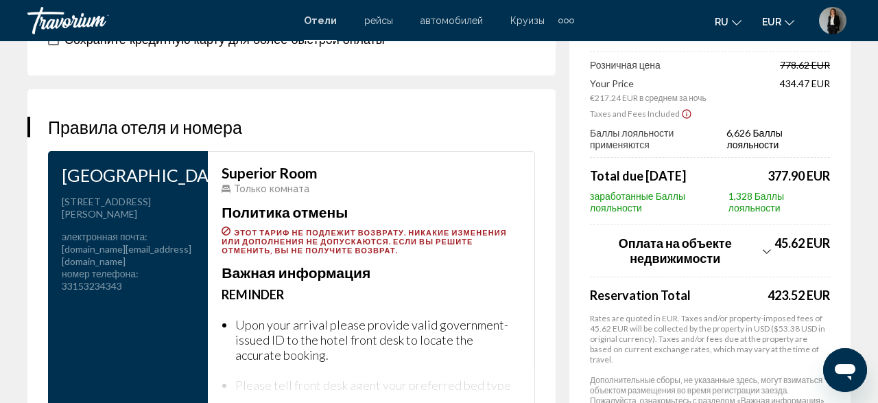
scroll to position [1920, 0]
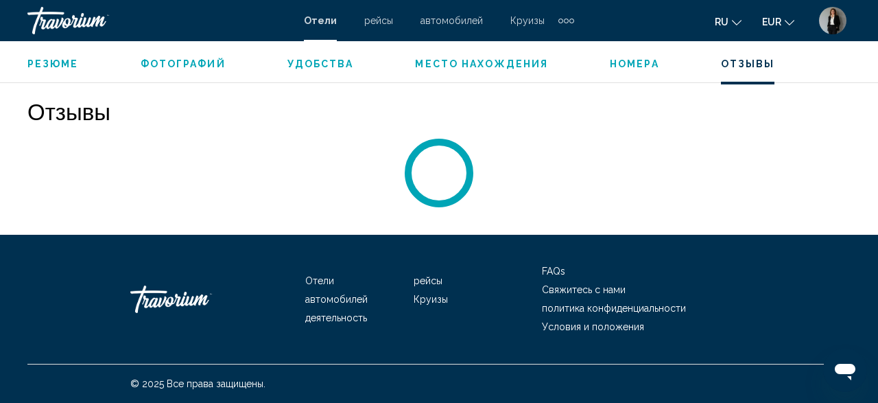
scroll to position [2287, 0]
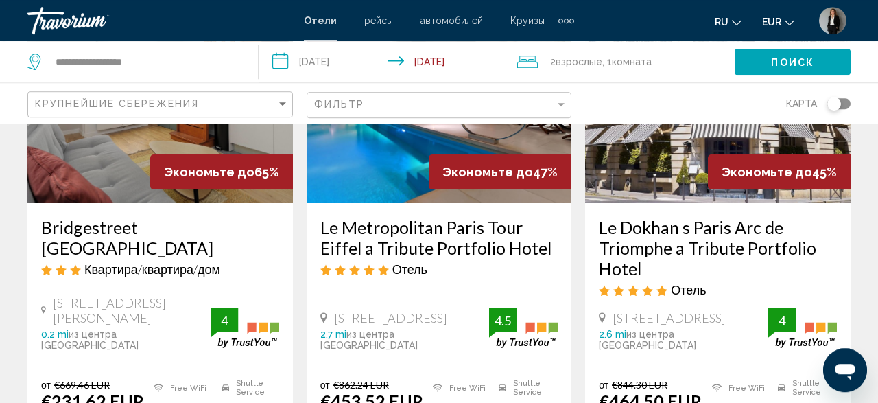
scroll to position [71, 0]
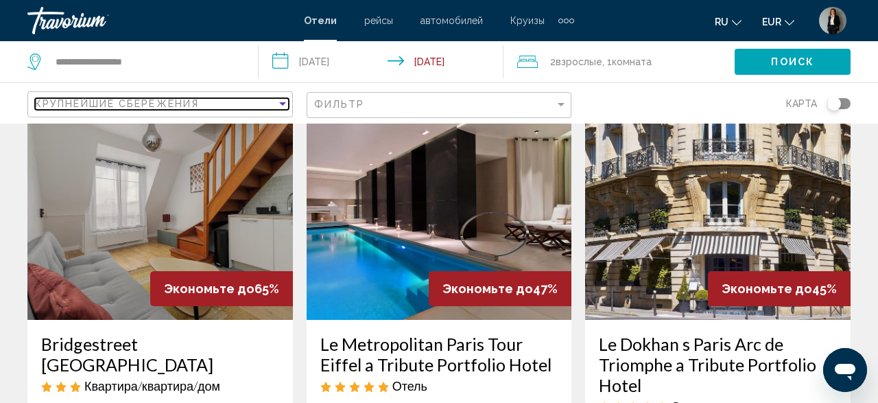
click at [268, 104] on div "Крупнейшие сбережения" at bounding box center [155, 103] width 241 height 11
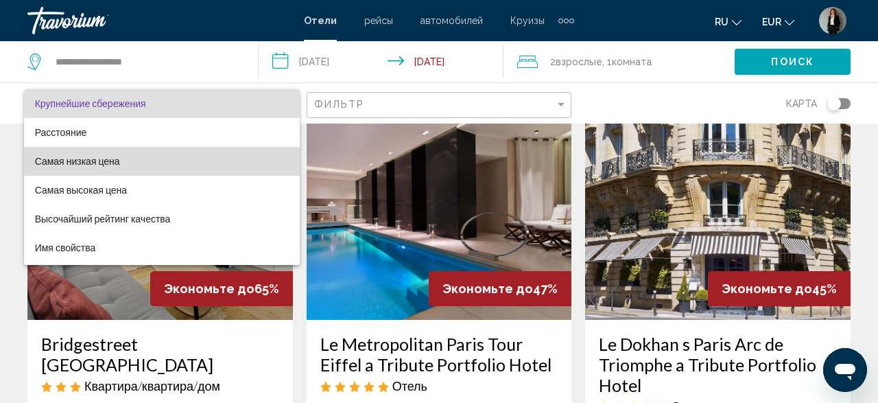
click at [130, 161] on span "Самая низкая цена" at bounding box center [162, 161] width 254 height 29
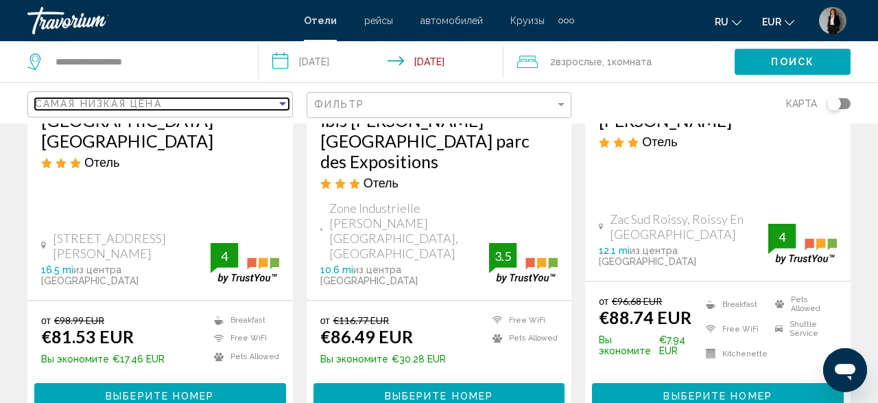
scroll to position [428, 0]
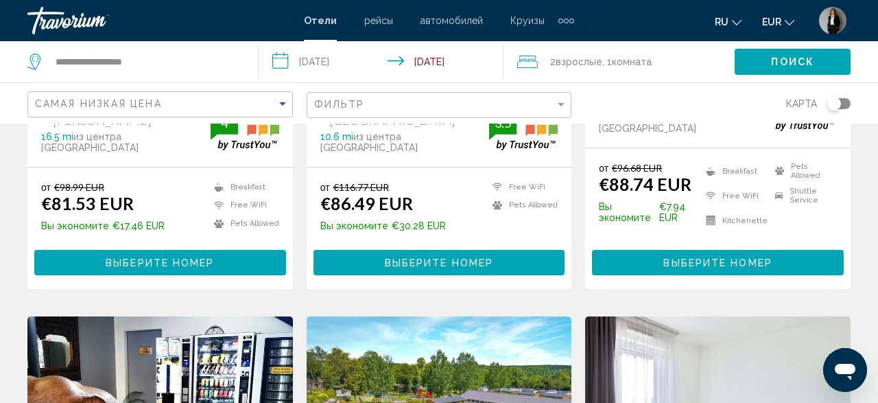
click at [170, 256] on span "Выберите номер" at bounding box center [160, 261] width 108 height 11
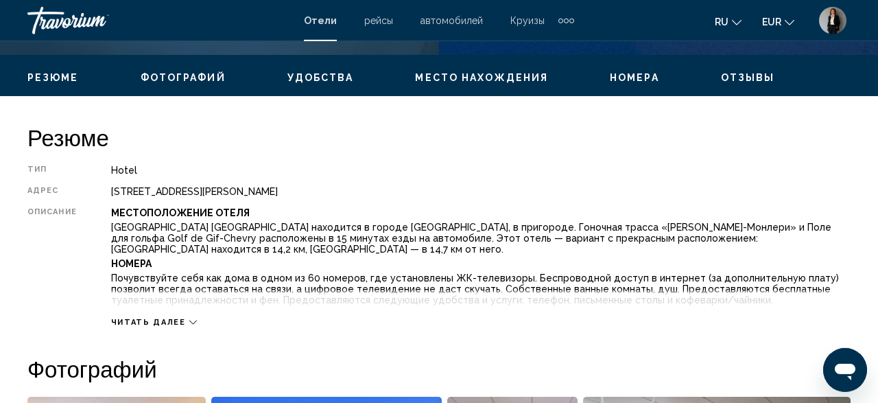
scroll to position [647, 0]
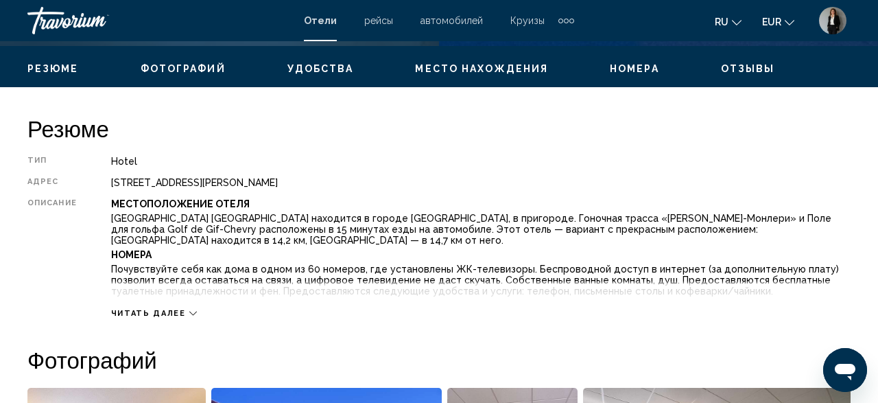
click at [176, 312] on span "Читать далее" at bounding box center [148, 313] width 75 height 9
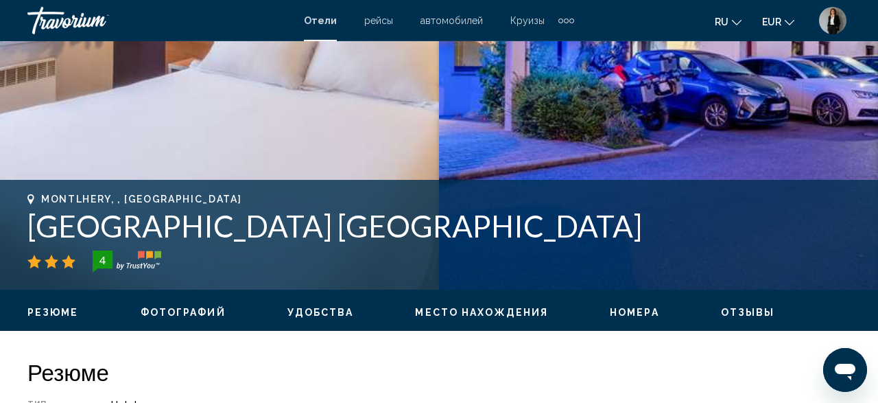
scroll to position [433, 0]
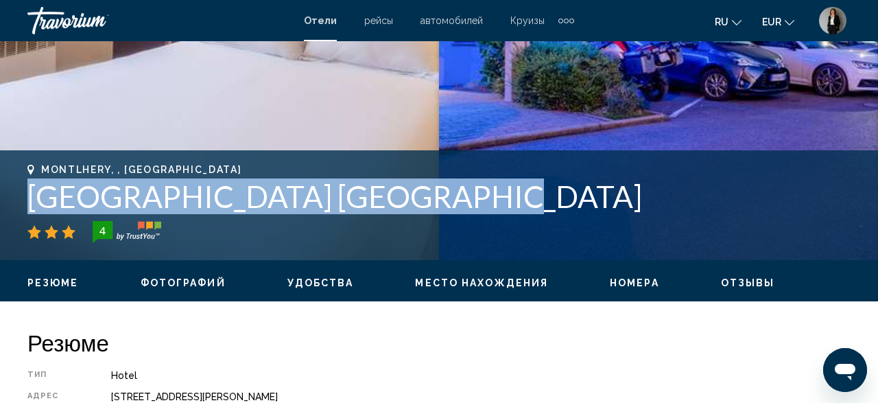
drag, startPoint x: 455, startPoint y: 193, endPoint x: 2, endPoint y: 182, distance: 452.7
click at [2, 182] on div "Montlhery, , France Comfort Hotel Linas Montlhery 4 адрес 10 Avenue Ettore Buga…" at bounding box center [439, 205] width 878 height 82
copy h1 "Comfort Hotel Linas Montlhery"
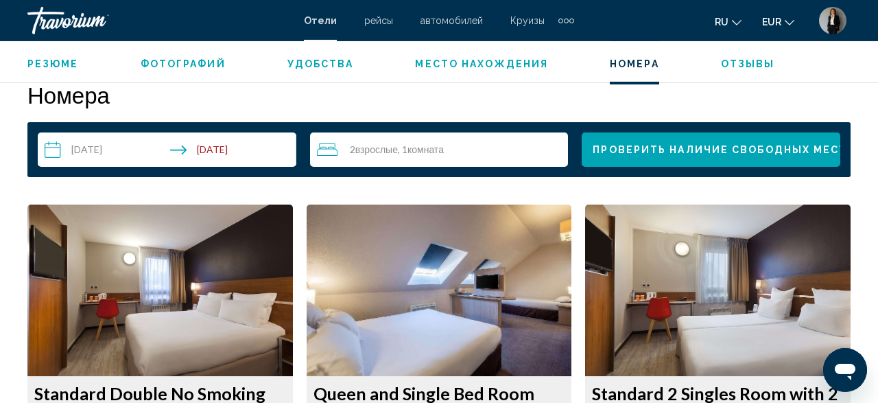
scroll to position [2073, 0]
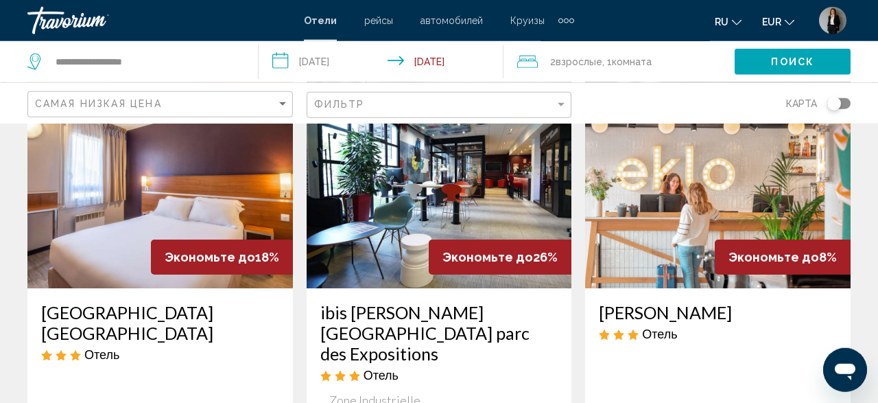
scroll to position [71, 0]
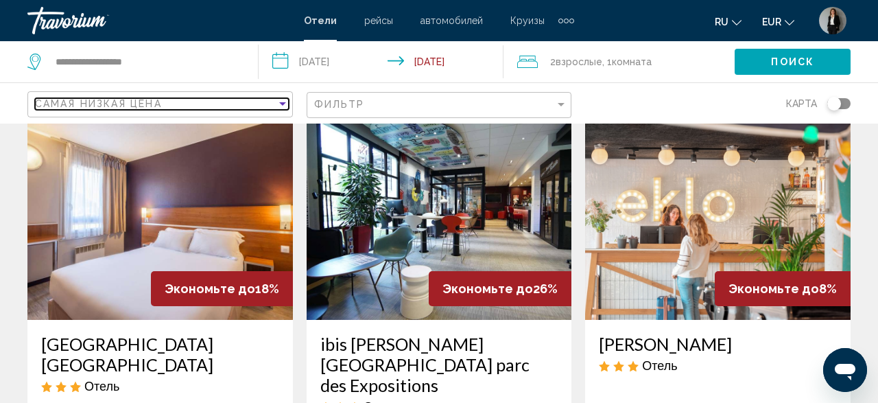
click at [217, 102] on div "Самая низкая цена" at bounding box center [155, 103] width 241 height 11
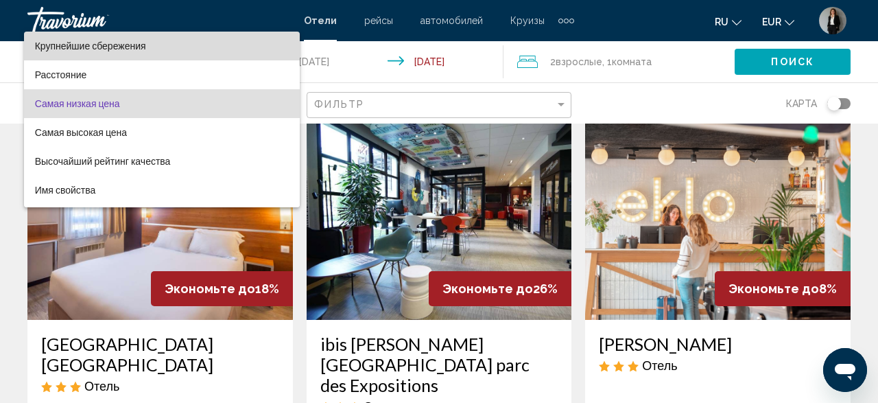
click at [97, 47] on span "Крупнейшие сбережения" at bounding box center [90, 45] width 111 height 11
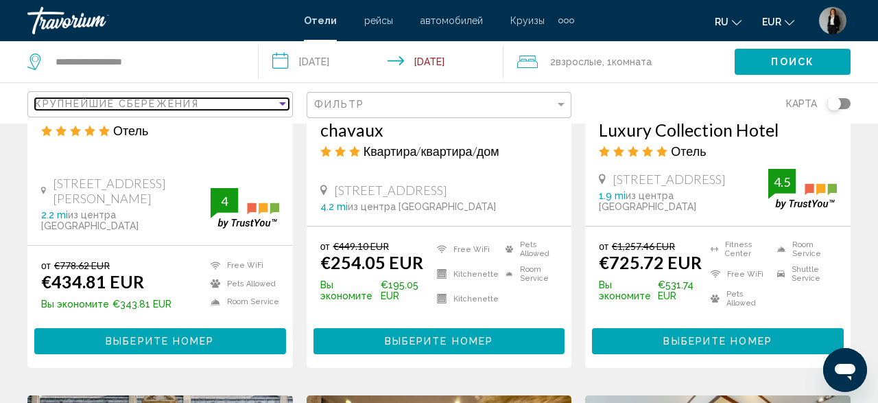
scroll to position [642, 0]
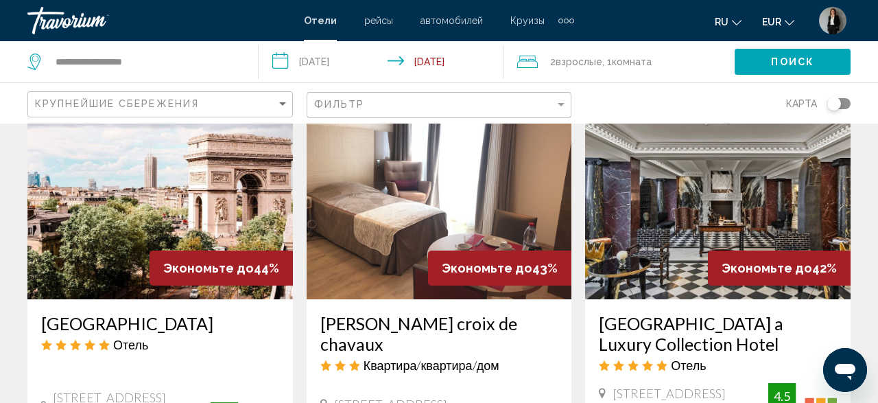
click at [245, 97] on div "Крупнейшие сбережения" at bounding box center [162, 104] width 254 height 25
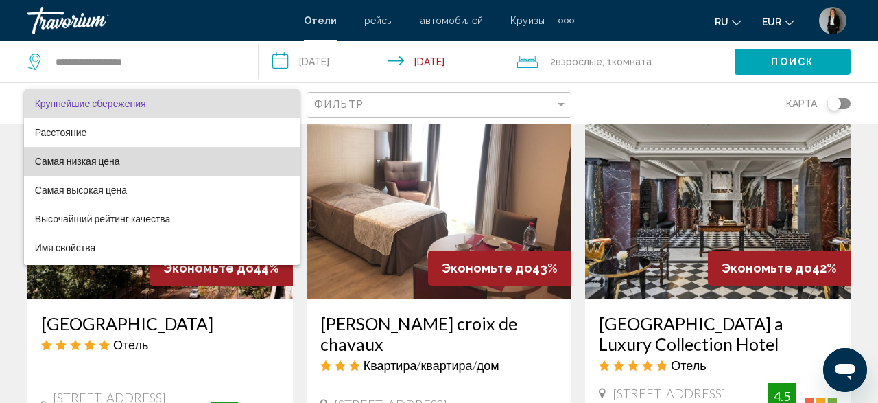
click at [160, 163] on span "Самая низкая цена" at bounding box center [162, 161] width 254 height 29
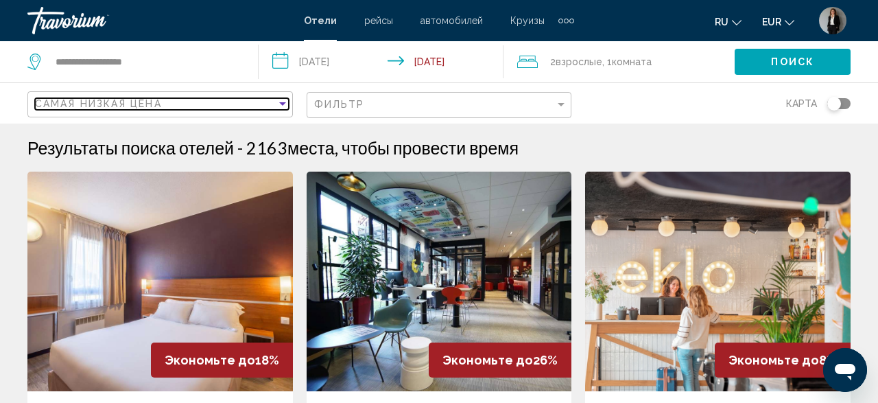
click at [212, 106] on div "Самая низкая цена" at bounding box center [155, 103] width 241 height 11
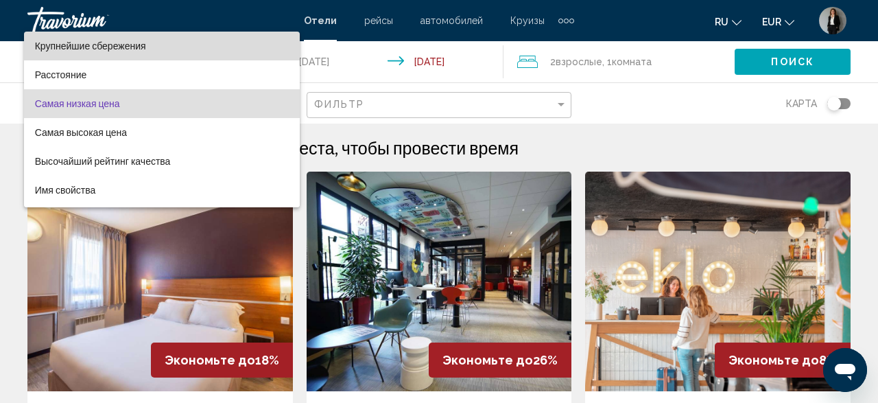
click at [182, 45] on span "Крупнейшие сбережения" at bounding box center [162, 46] width 254 height 29
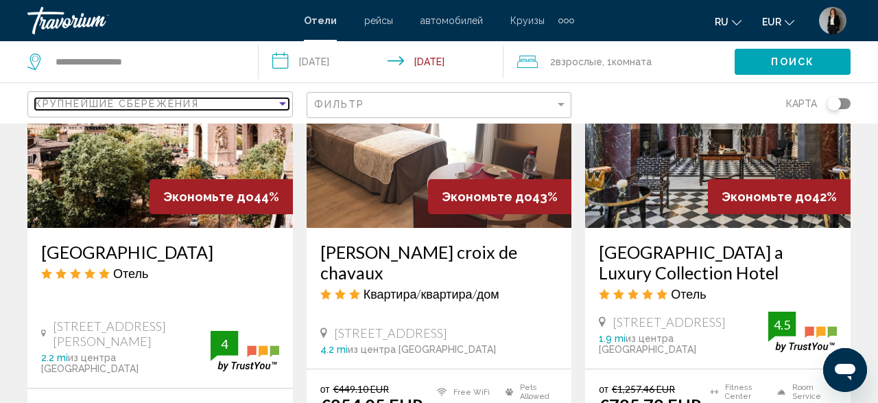
scroll to position [856, 0]
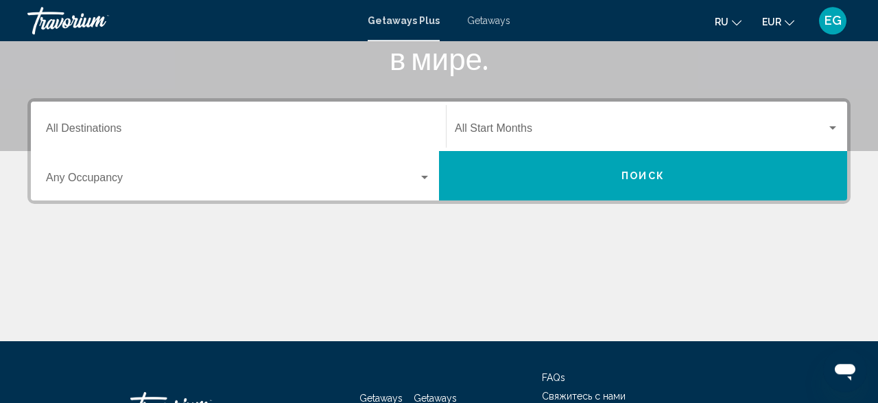
scroll to position [285, 0]
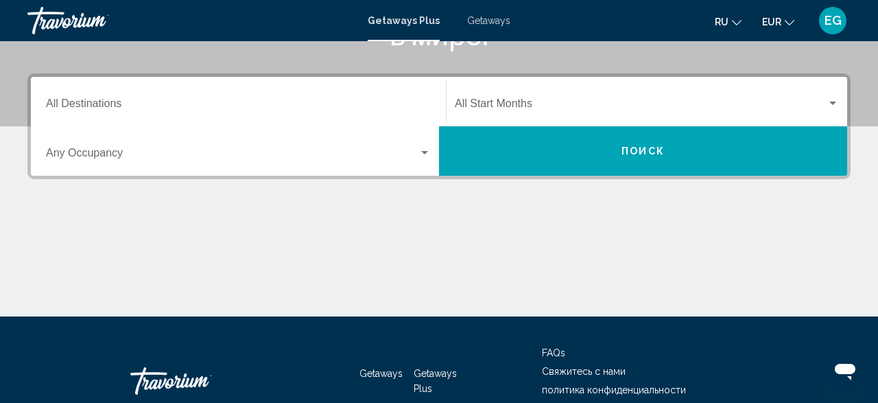
click at [208, 116] on div "Destination All Destinations" at bounding box center [238, 101] width 385 height 43
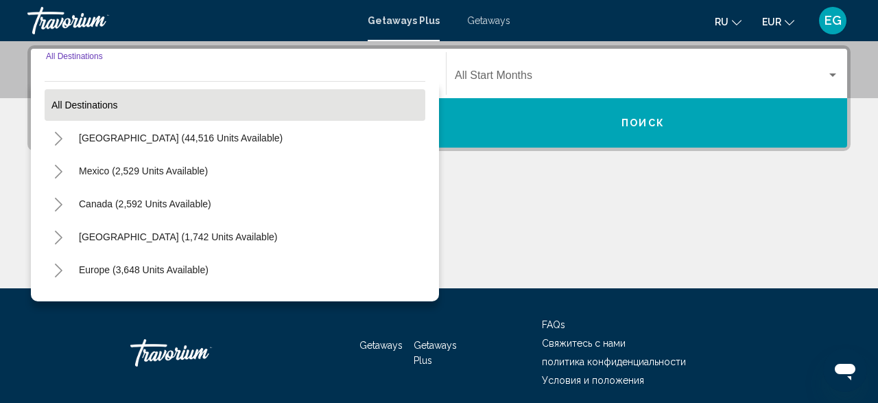
scroll to position [314, 0]
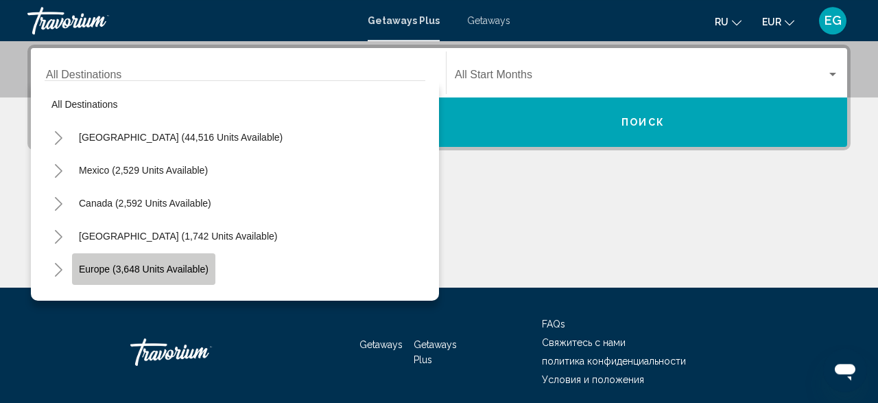
click at [154, 270] on span "Europe (3,648 units available)" at bounding box center [144, 268] width 130 height 11
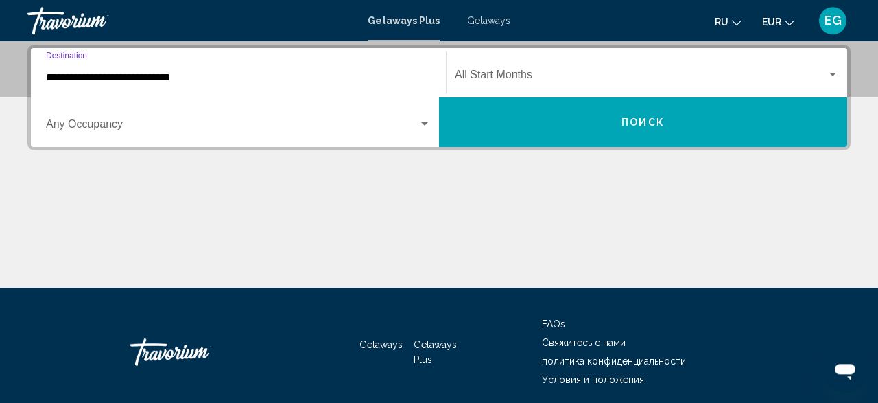
click at [216, 71] on input "**********" at bounding box center [238, 77] width 385 height 12
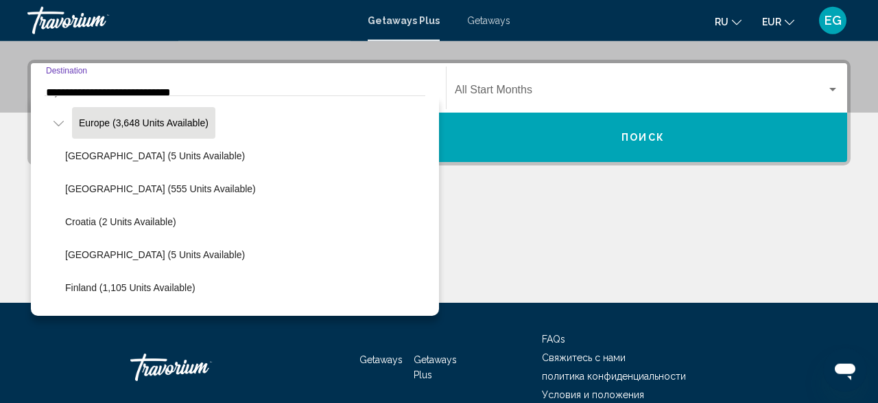
scroll to position [241, 0]
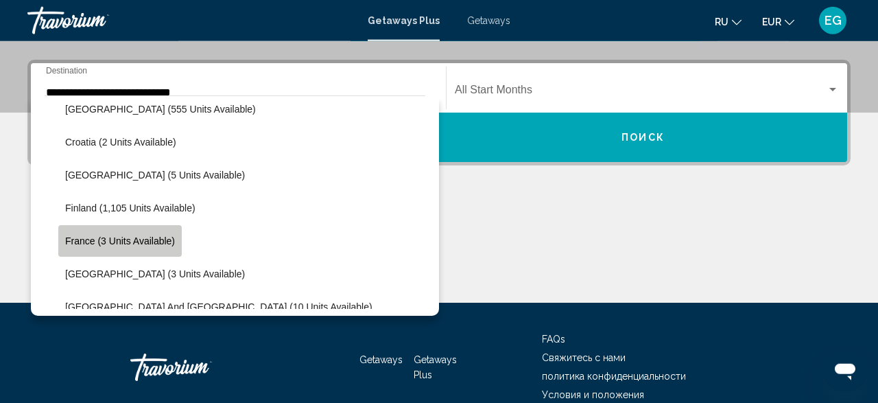
click at [112, 235] on button "France (3 units available)" at bounding box center [119, 241] width 123 height 32
type input "**********"
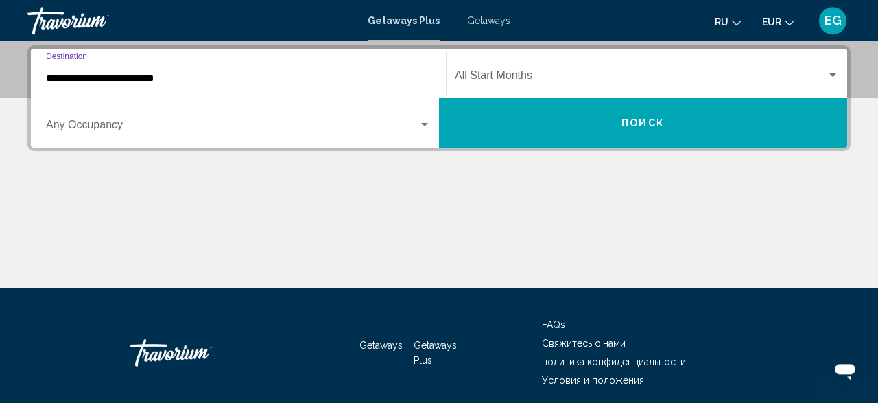
scroll to position [314, 0]
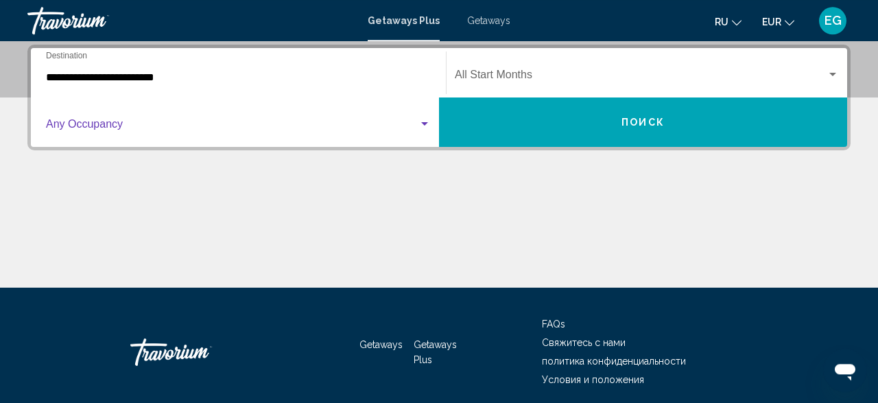
click at [296, 132] on span "Search widget" at bounding box center [232, 127] width 372 height 12
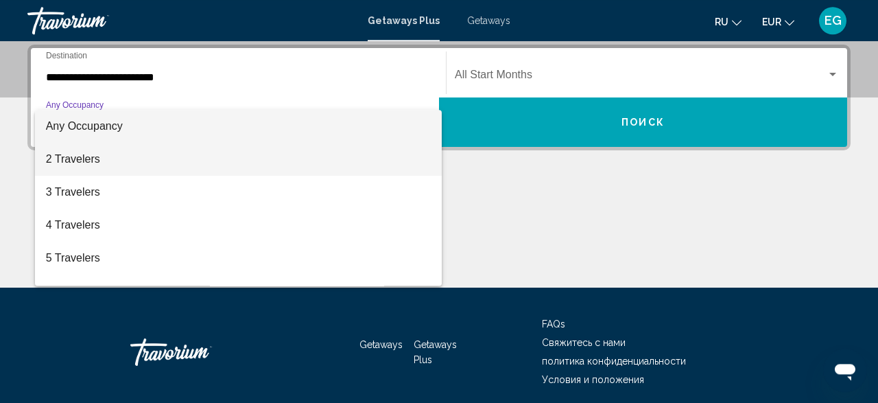
click at [265, 170] on span "2 Travelers" at bounding box center [238, 159] width 385 height 33
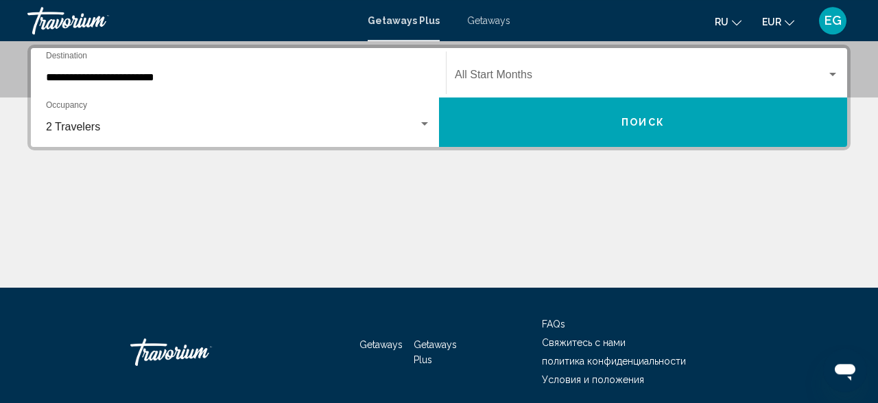
click at [525, 69] on div "Start Month All Start Months" at bounding box center [647, 72] width 384 height 43
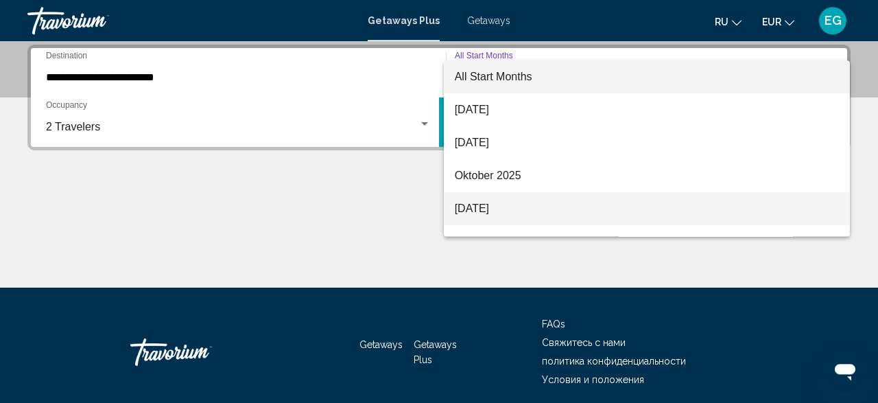
click at [492, 209] on span "[DATE]" at bounding box center [647, 208] width 385 height 33
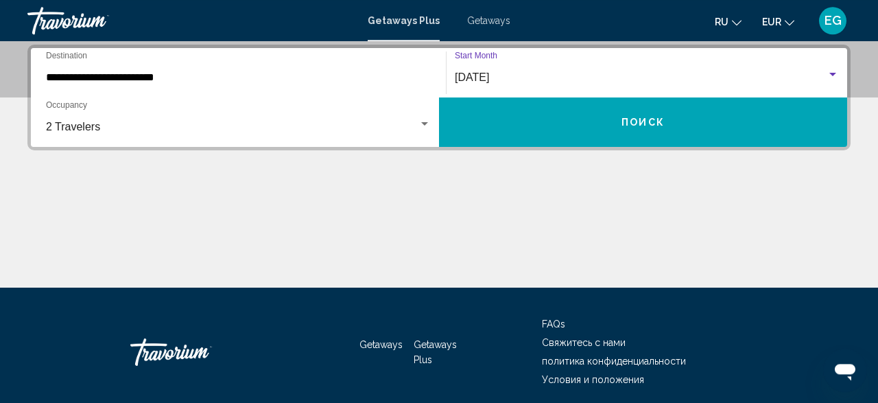
click at [568, 123] on button "Поиск" at bounding box center [643, 121] width 408 height 49
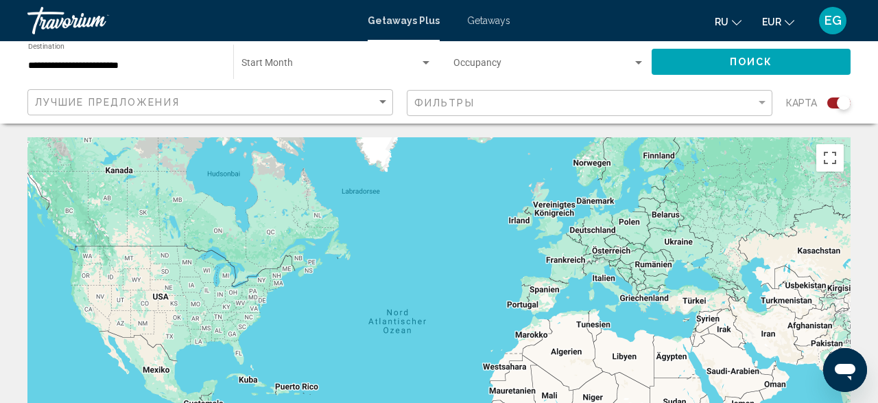
click at [500, 19] on span "Getaways" at bounding box center [488, 20] width 43 height 11
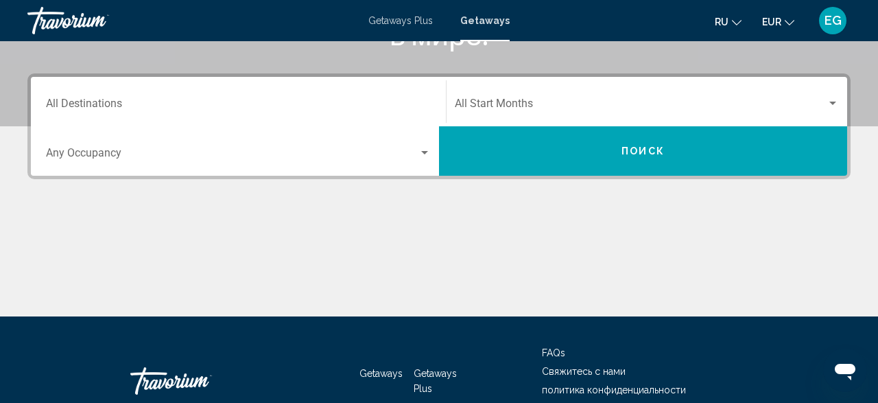
click at [269, 90] on div "Destination All Destinations" at bounding box center [238, 101] width 385 height 43
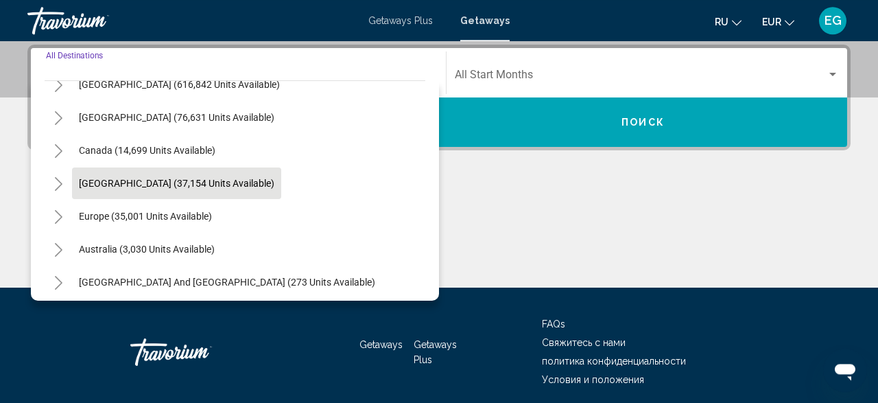
scroll to position [80, 0]
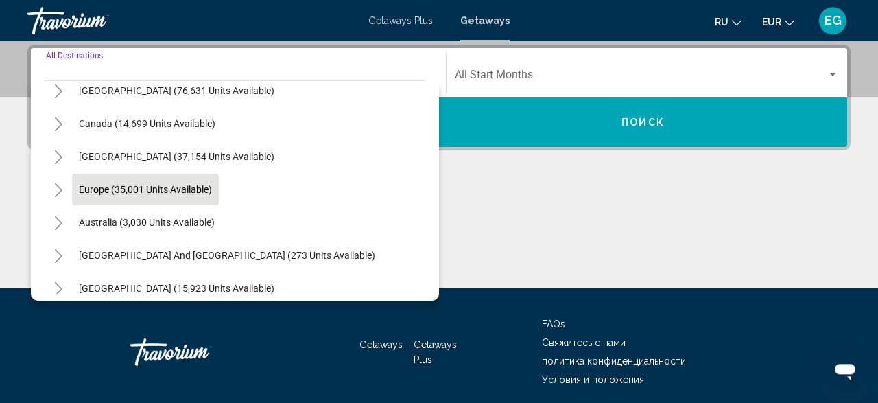
click at [181, 189] on span "Europe (35,001 units available)" at bounding box center [145, 189] width 133 height 11
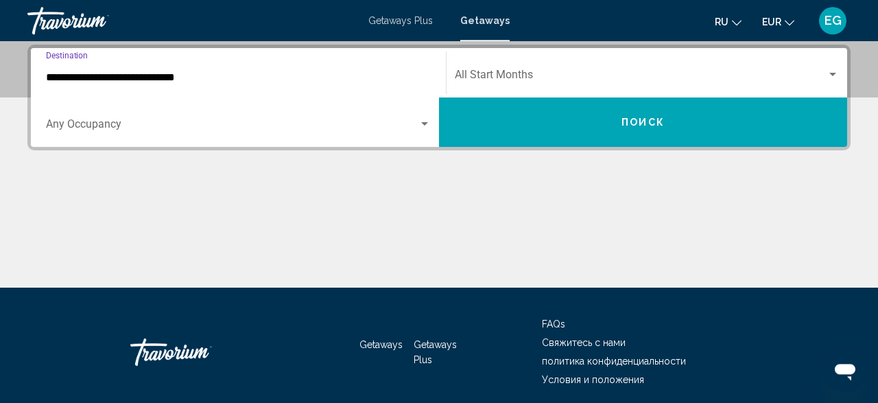
click at [211, 77] on input "**********" at bounding box center [238, 77] width 385 height 12
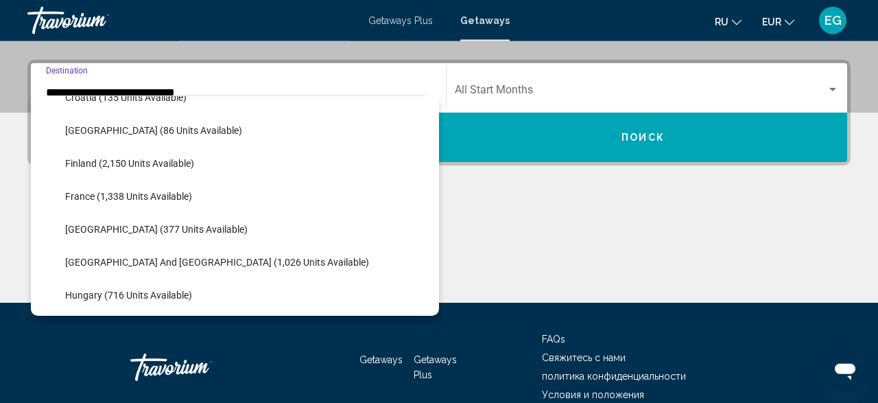
scroll to position [320, 0]
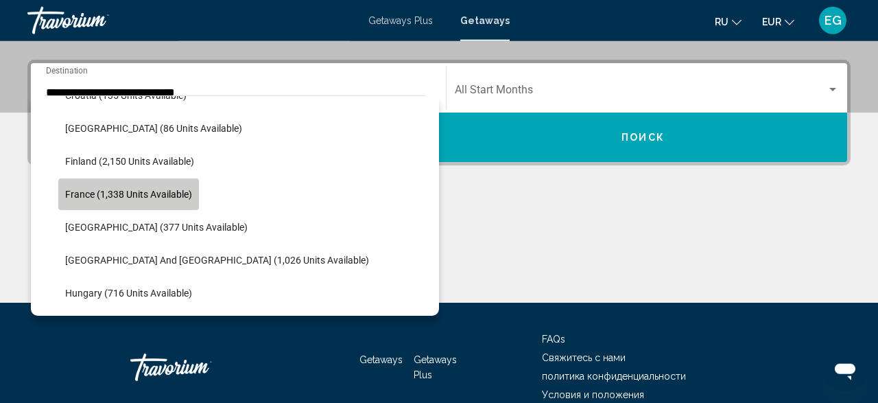
click at [131, 195] on span "France (1,338 units available)" at bounding box center [128, 194] width 127 height 11
type input "**********"
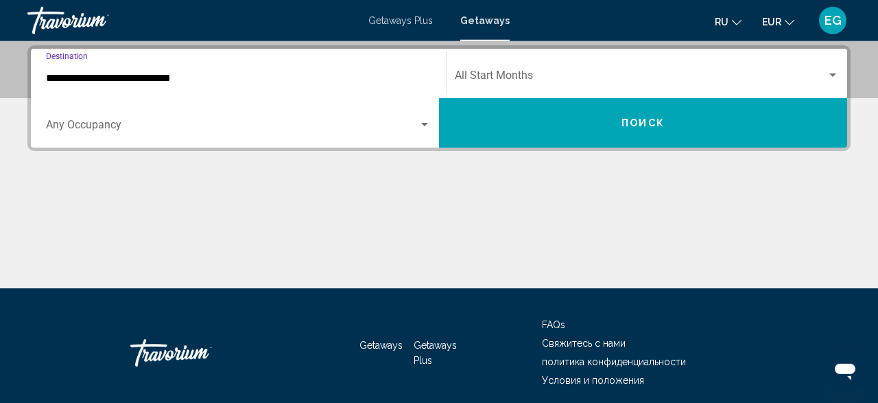
scroll to position [314, 0]
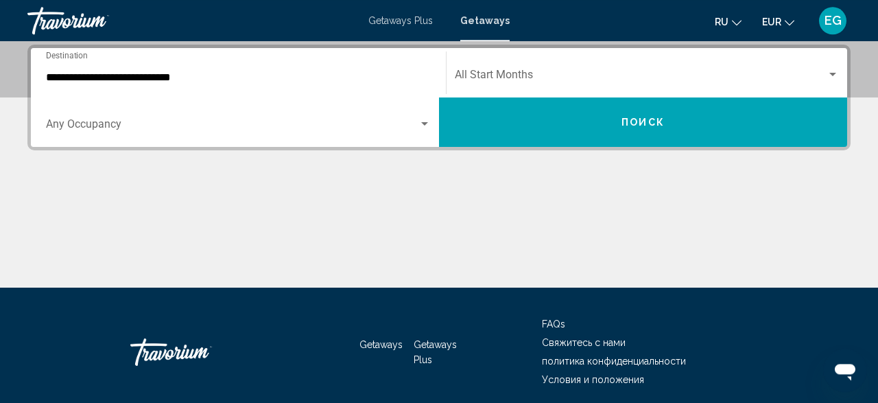
click at [156, 119] on div "Occupancy Any Occupancy" at bounding box center [238, 122] width 385 height 43
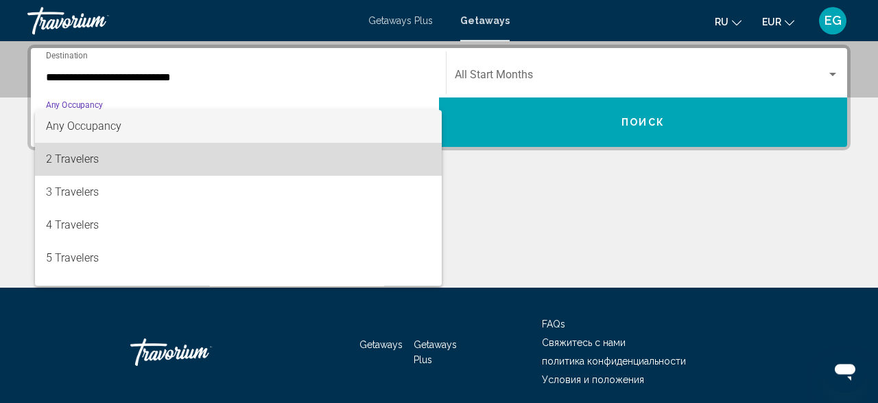
click at [139, 160] on span "2 Travelers" at bounding box center [238, 159] width 385 height 33
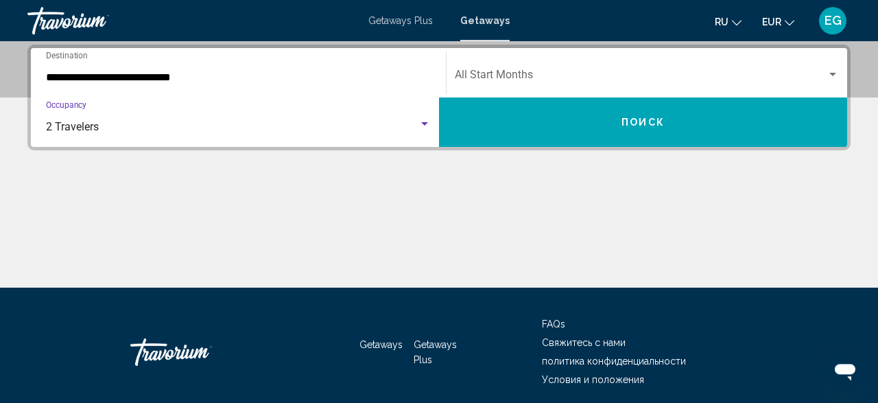
click at [511, 82] on span "Search widget" at bounding box center [641, 77] width 372 height 12
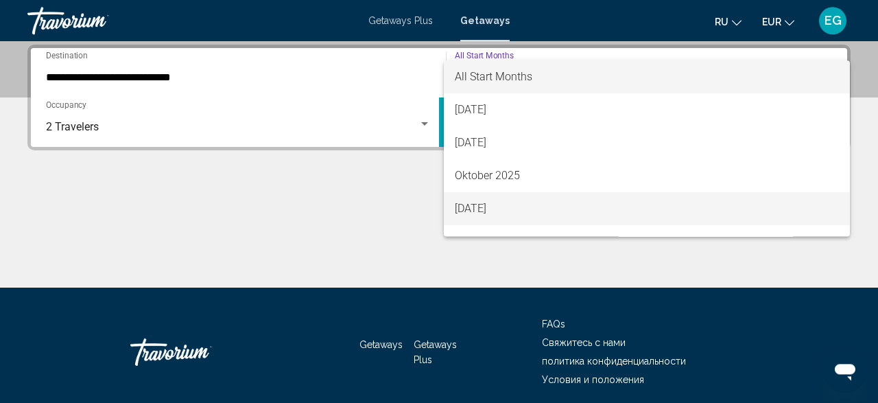
click at [483, 200] on span "[DATE]" at bounding box center [647, 208] width 385 height 33
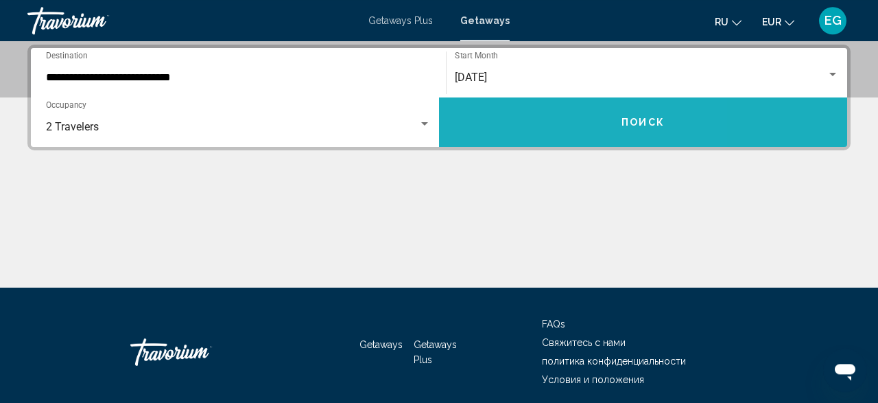
click at [526, 120] on button "Поиск" at bounding box center [643, 121] width 408 height 49
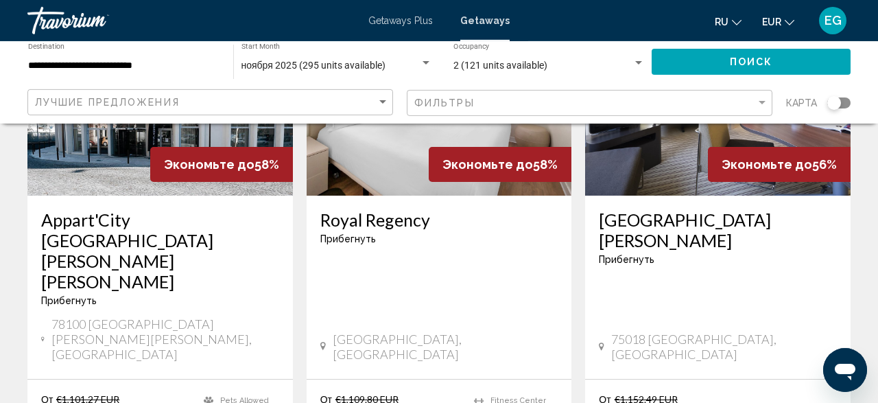
scroll to position [1783, 0]
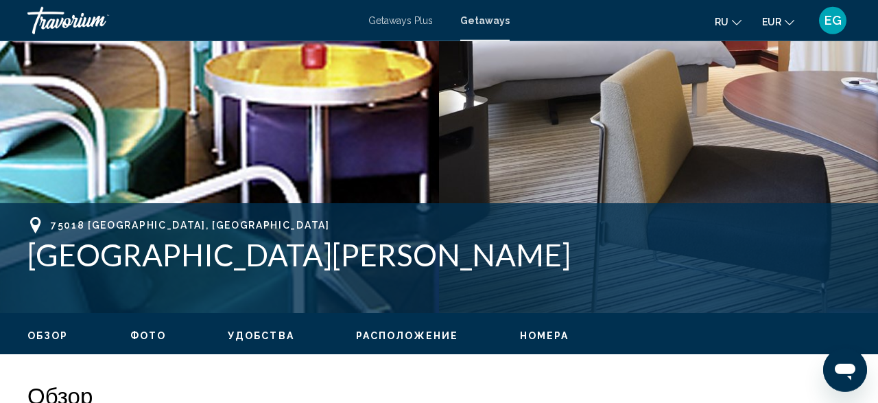
scroll to position [414, 0]
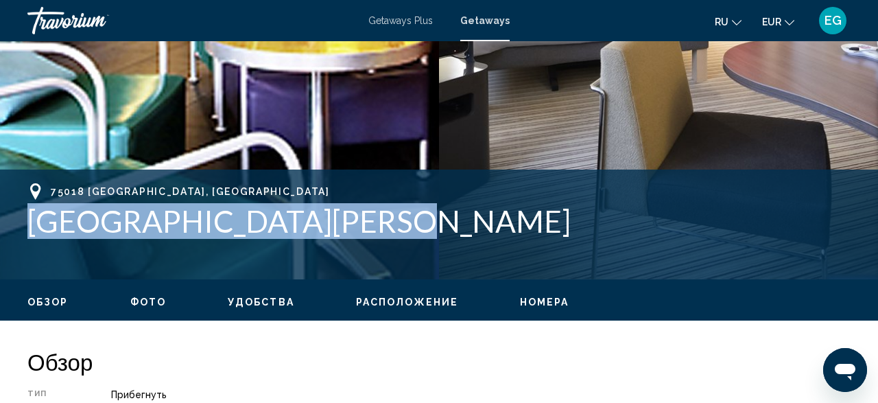
drag, startPoint x: 403, startPoint y: 219, endPoint x: 3, endPoint y: 219, distance: 399.1
click at [3, 219] on div "[GEOGRAPHIC_DATA], [GEOGRAPHIC_DATA][PERSON_NAME] [STREET_ADDRESS]" at bounding box center [439, 224] width 878 height 82
copy h1 "[GEOGRAPHIC_DATA][PERSON_NAME]"
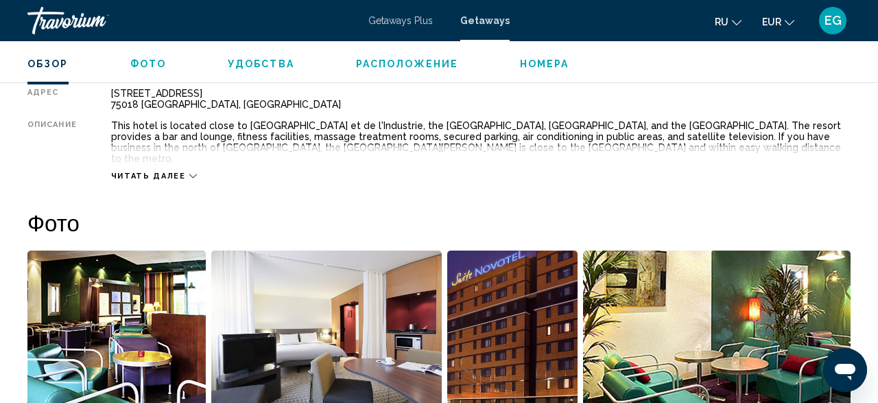
scroll to position [951, 0]
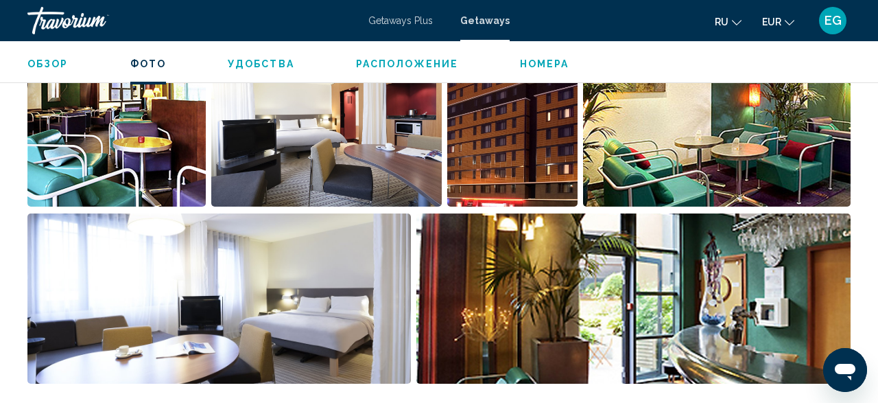
click at [541, 130] on img "Open full-screen image slider" at bounding box center [512, 121] width 130 height 170
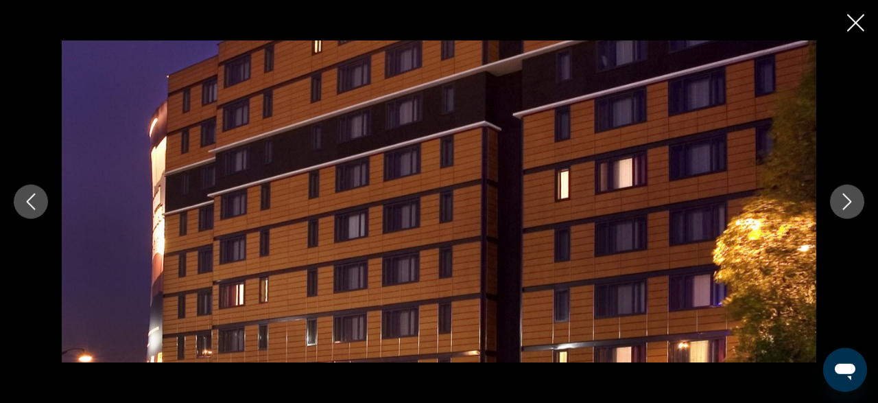
scroll to position [737, 0]
click at [835, 200] on button "Next image" at bounding box center [847, 201] width 34 height 34
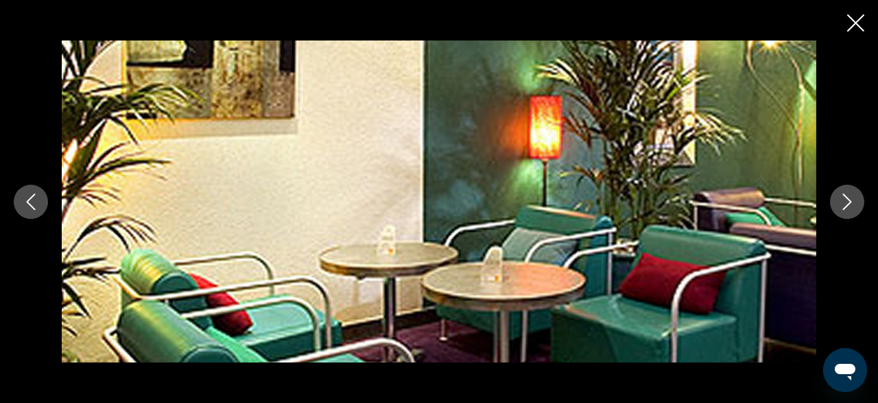
click at [835, 201] on button "Next image" at bounding box center [847, 201] width 34 height 34
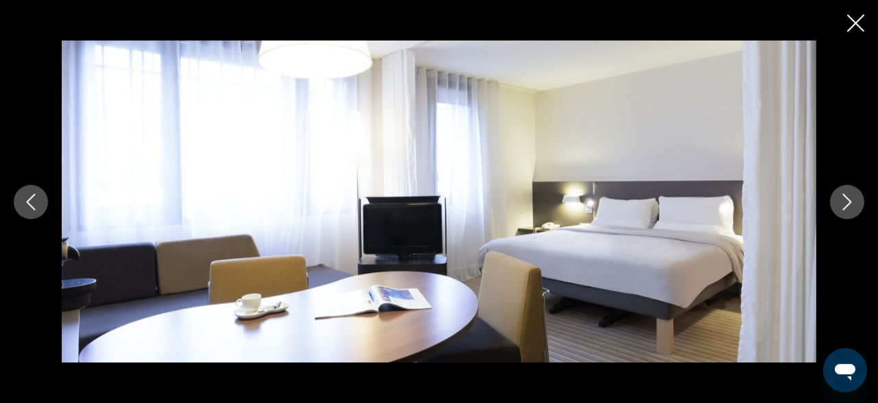
scroll to position [665, 0]
click at [836, 202] on button "Next image" at bounding box center [847, 201] width 34 height 34
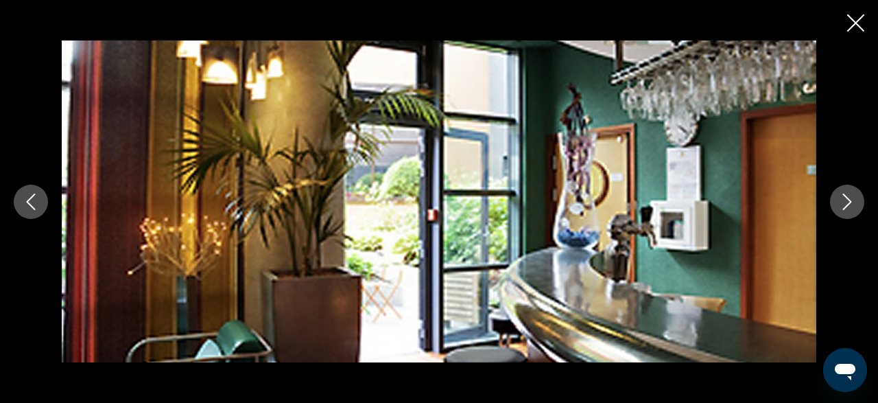
scroll to position [961, 0]
click at [854, 199] on icon "Next image" at bounding box center [847, 201] width 16 height 16
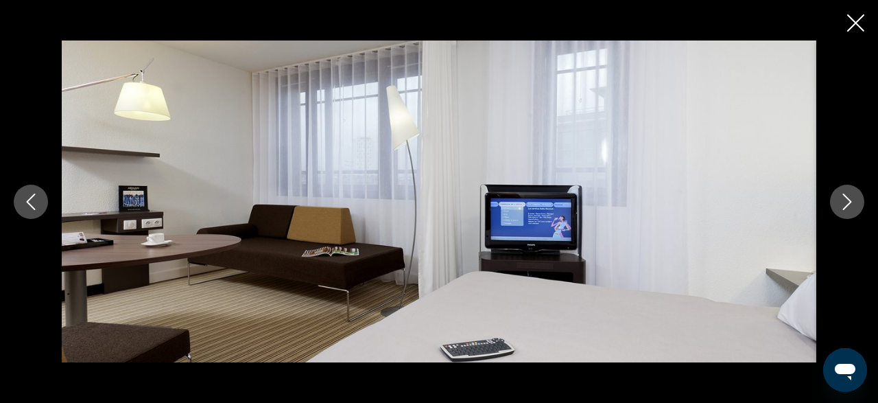
click at [854, 199] on icon "Next image" at bounding box center [847, 201] width 16 height 16
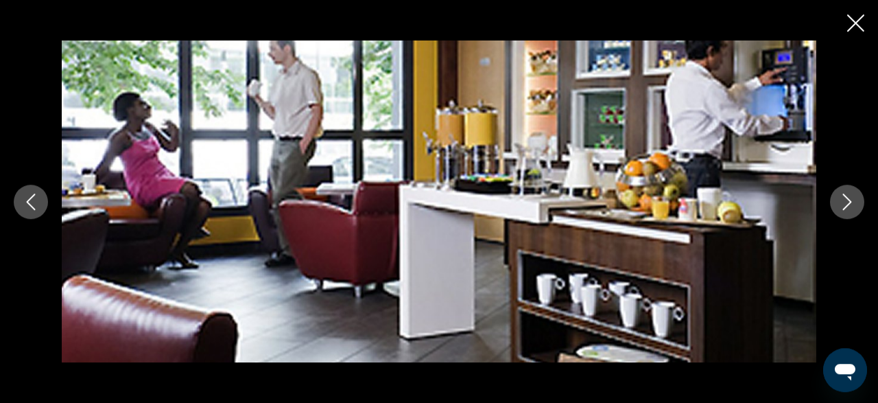
scroll to position [748, 0]
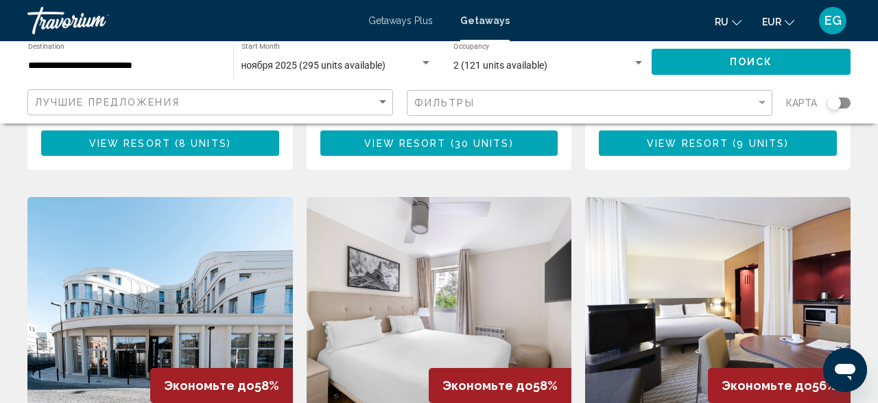
scroll to position [1914, 0]
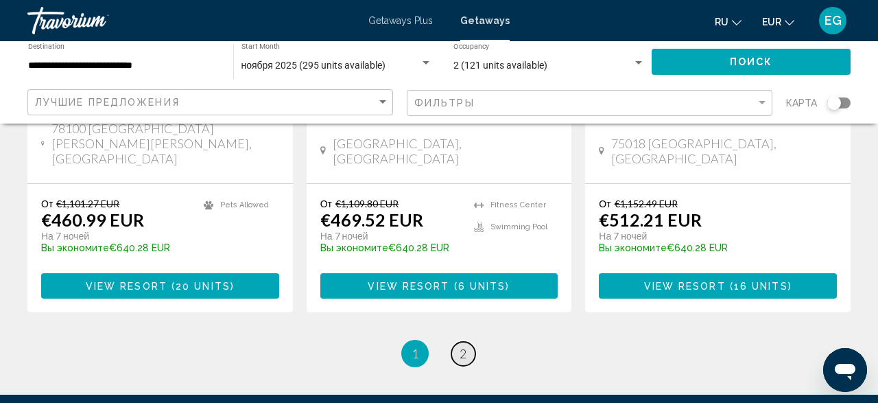
click at [465, 346] on span "2" at bounding box center [462, 353] width 7 height 15
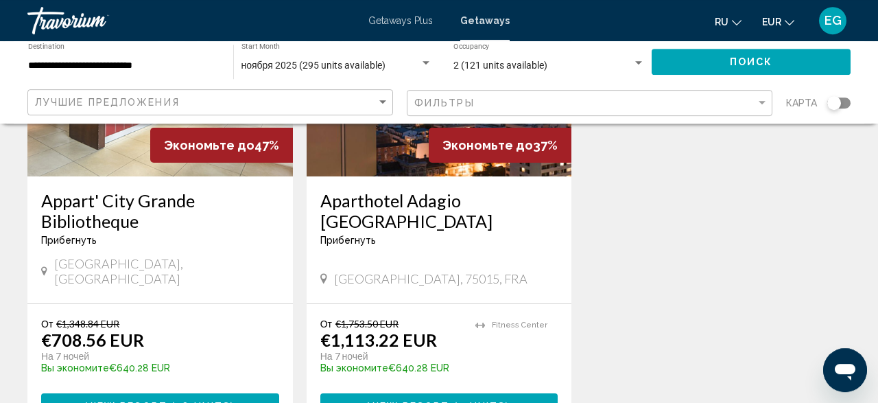
scroll to position [285, 0]
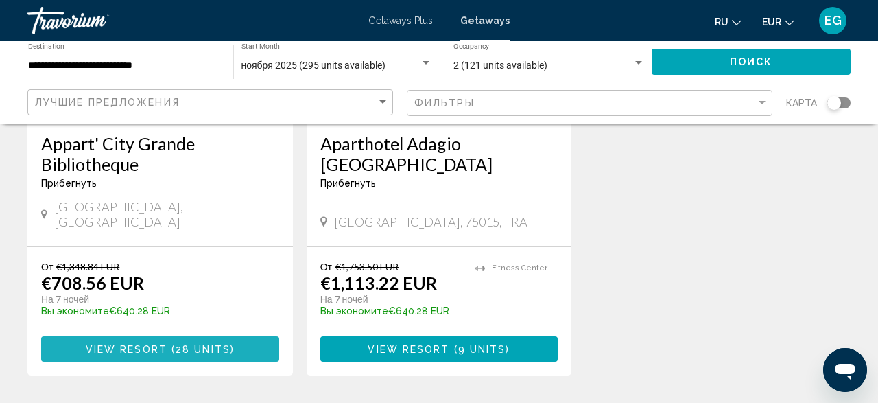
click at [170, 342] on button "View Resort ( 28 units )" at bounding box center [160, 348] width 238 height 25
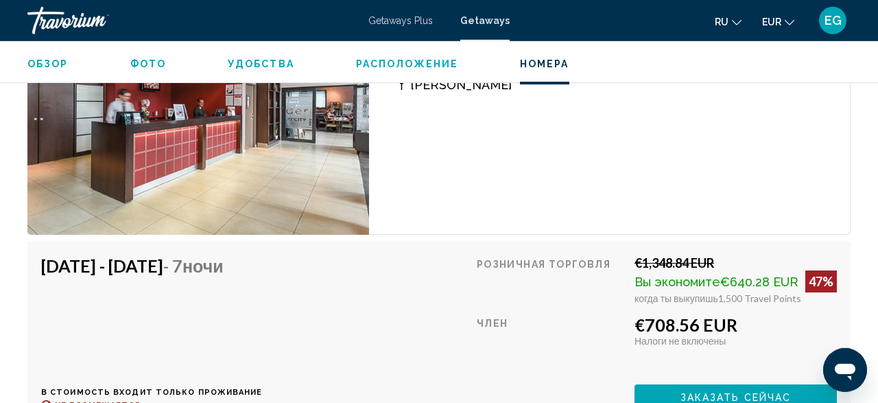
scroll to position [2461, 0]
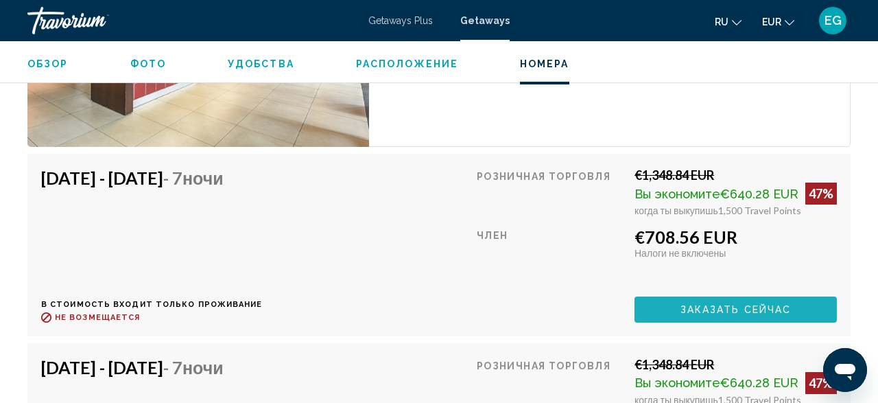
click at [756, 306] on span "Заказать сейчас" at bounding box center [735, 309] width 111 height 11
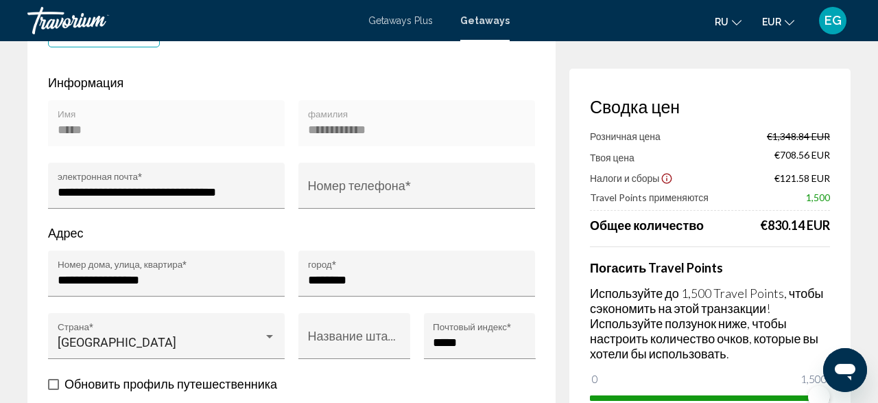
scroll to position [428, 0]
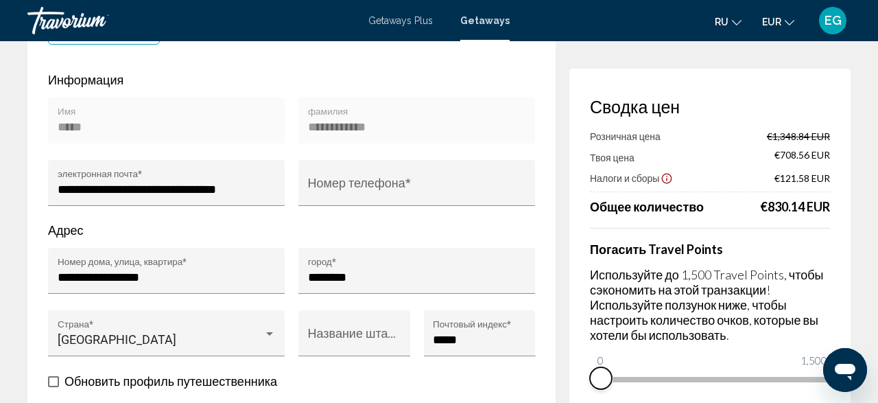
drag, startPoint x: 815, startPoint y: 402, endPoint x: 488, endPoint y: 414, distance: 328.0
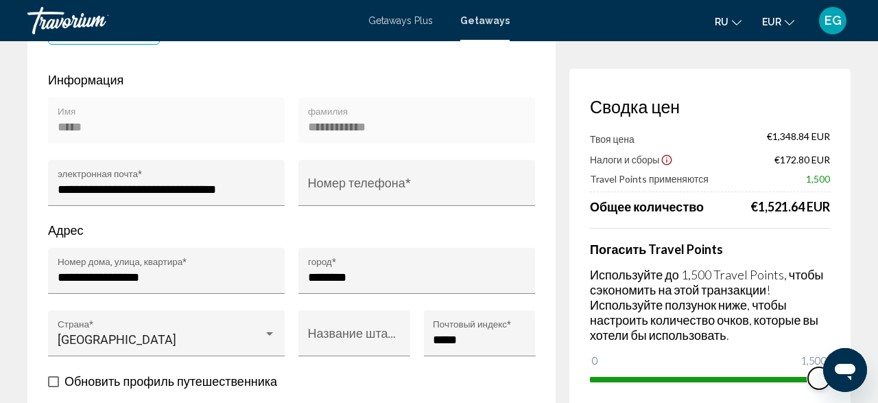
drag, startPoint x: 605, startPoint y: 366, endPoint x: 877, endPoint y: 350, distance: 272.7
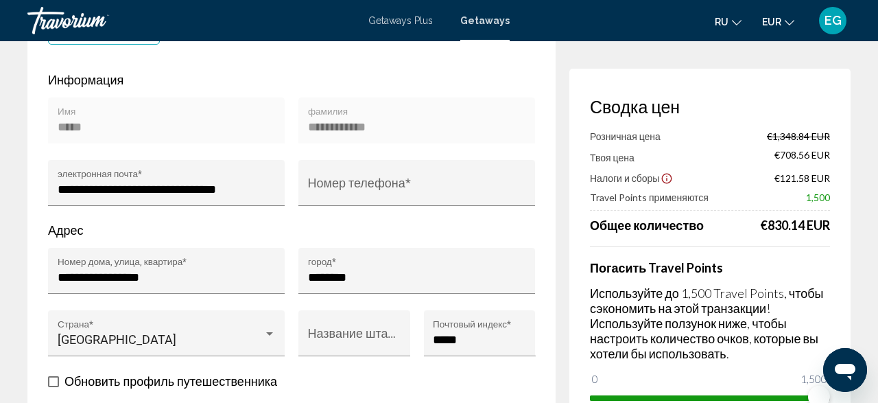
drag, startPoint x: 783, startPoint y: 178, endPoint x: 747, endPoint y: 179, distance: 36.4
click at [782, 178] on span "€121.58 EUR" at bounding box center [802, 178] width 56 height 12
drag, startPoint x: 747, startPoint y: 179, endPoint x: 865, endPoint y: 173, distance: 118.1
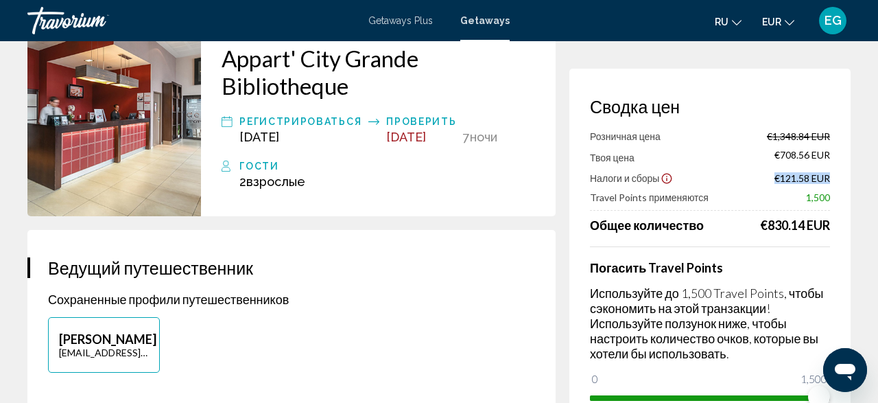
scroll to position [0, 0]
